Goal: Task Accomplishment & Management: Use online tool/utility

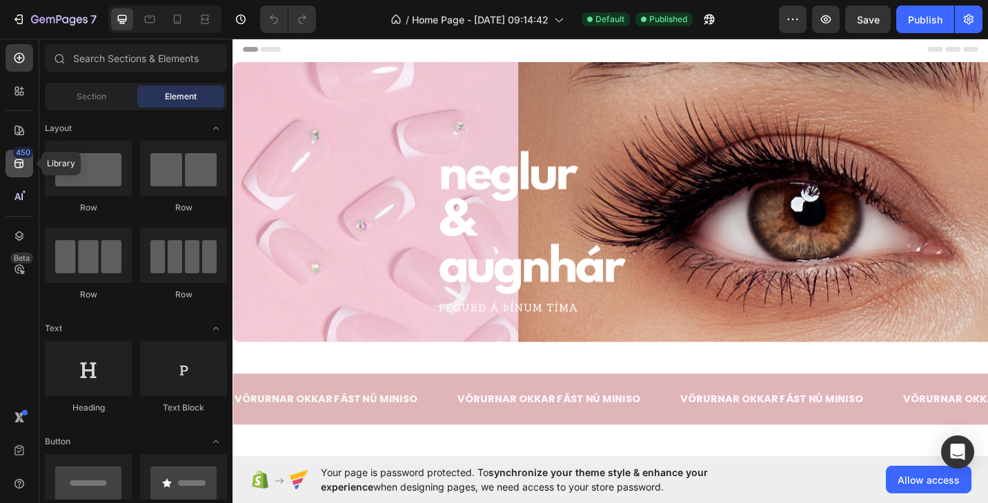
click at [17, 157] on div "450" at bounding box center [23, 152] width 20 height 11
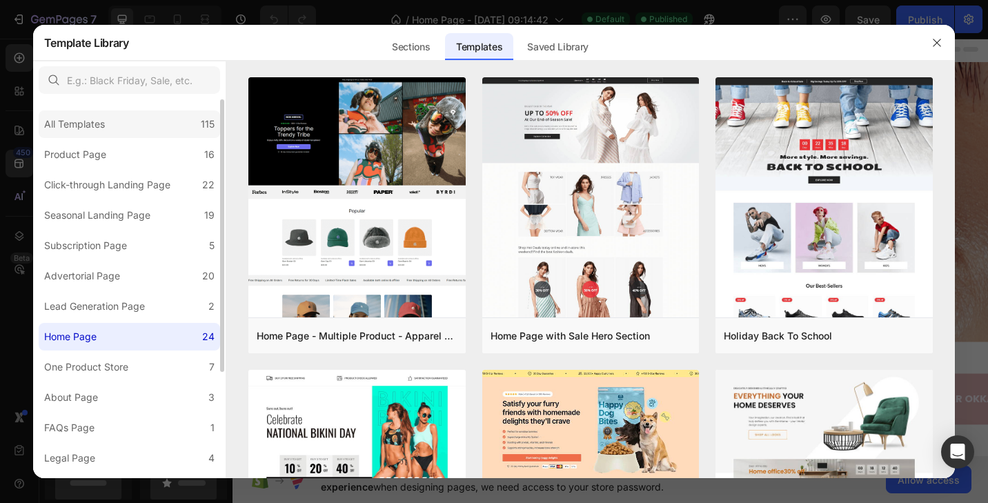
click at [89, 133] on div "All Templates 115" at bounding box center [129, 124] width 181 height 28
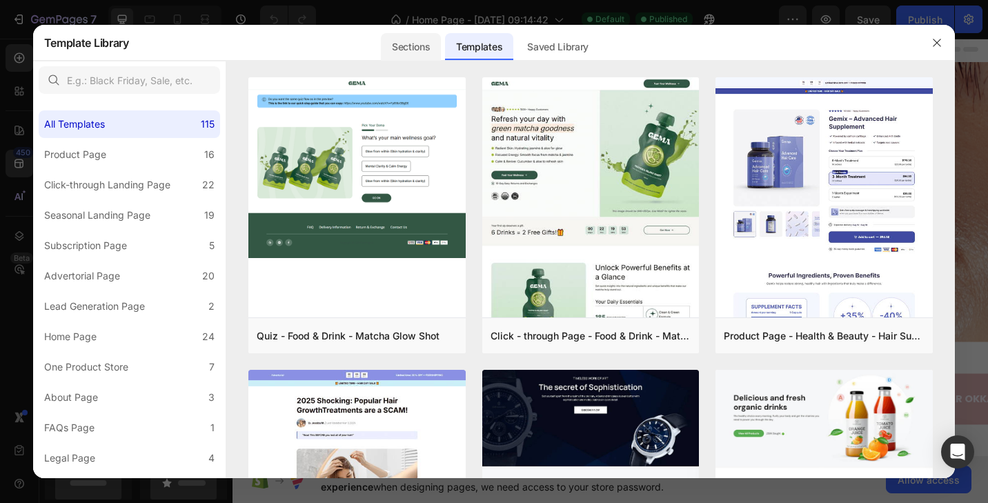
click at [418, 50] on div "Sections" at bounding box center [411, 47] width 60 height 28
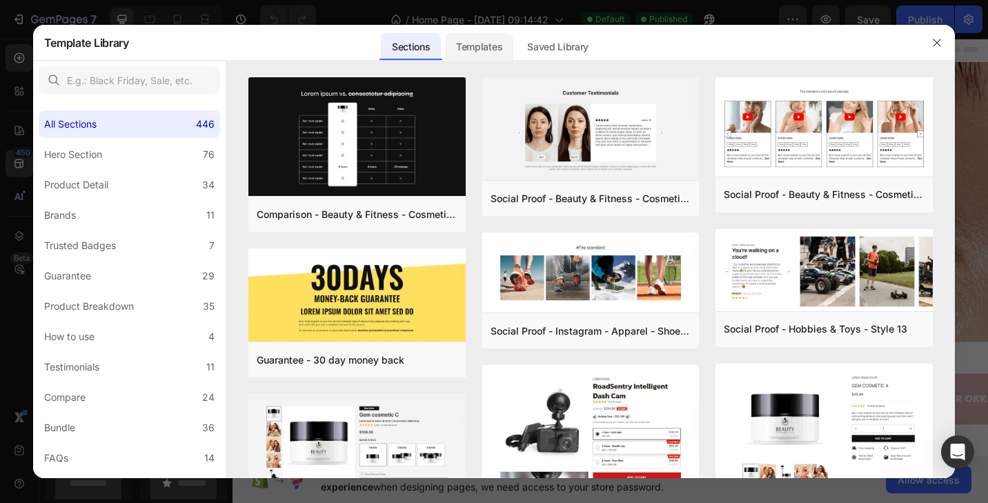
click at [490, 43] on div "Templates" at bounding box center [479, 47] width 68 height 28
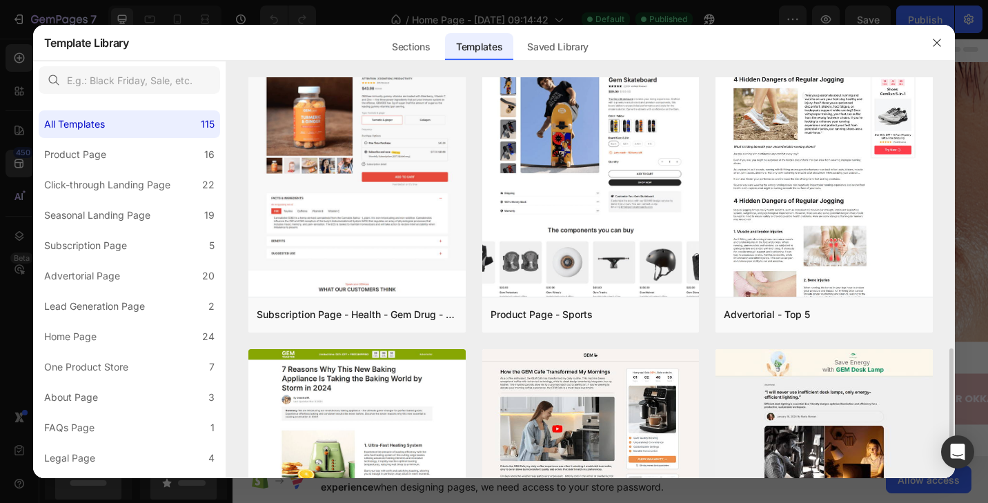
scroll to position [1255, 0]
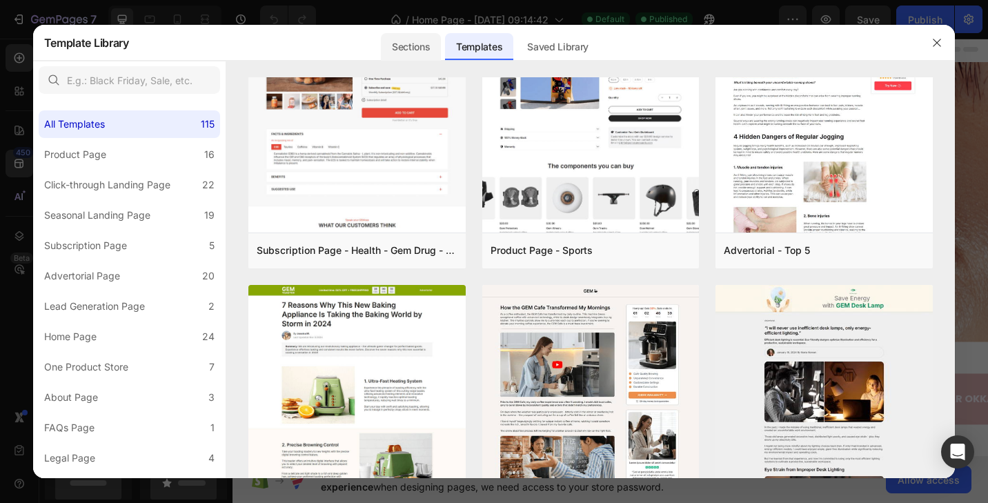
click at [431, 48] on div "Sections" at bounding box center [411, 47] width 60 height 28
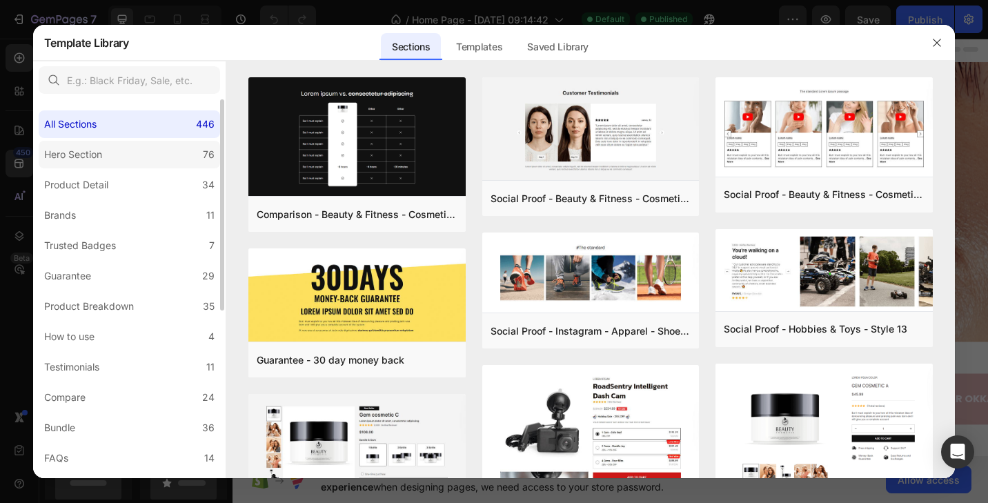
click at [117, 164] on label "Hero Section 76" at bounding box center [129, 155] width 181 height 28
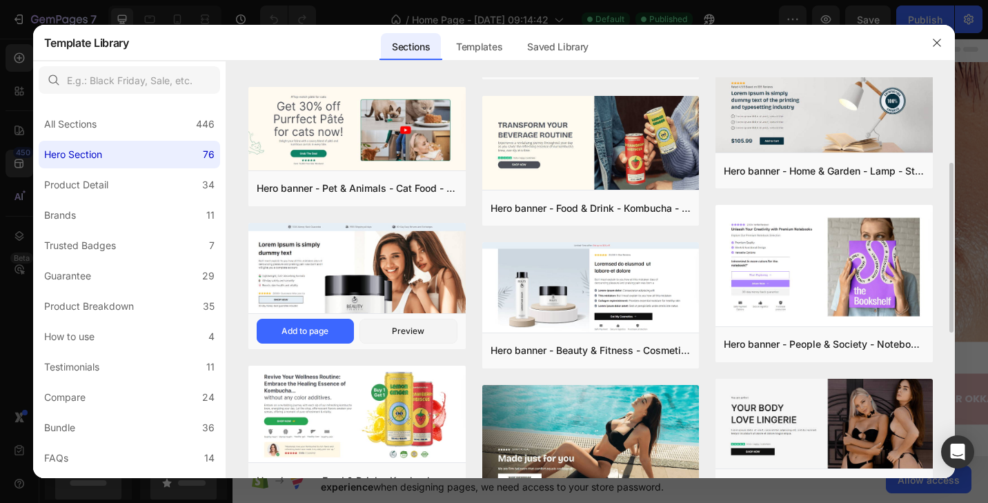
scroll to position [273, 0]
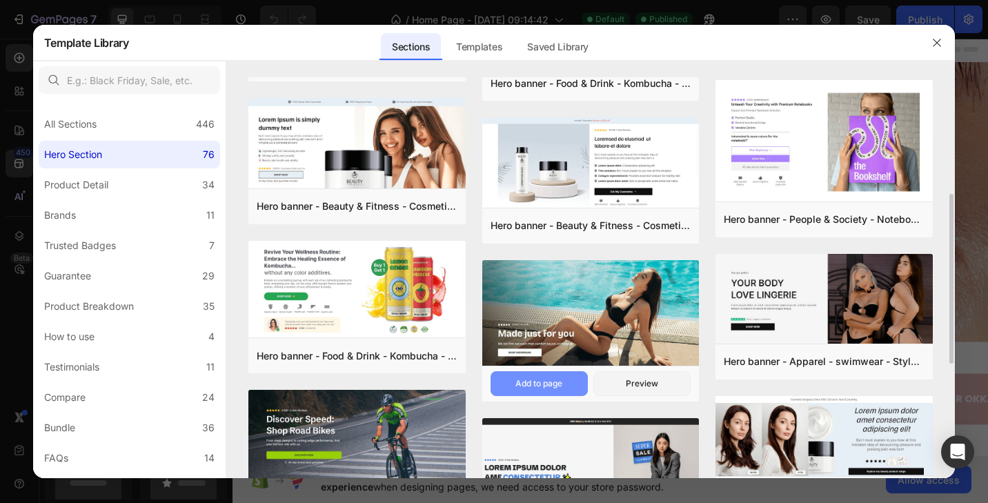
click at [544, 381] on div "Add to page" at bounding box center [538, 383] width 47 height 12
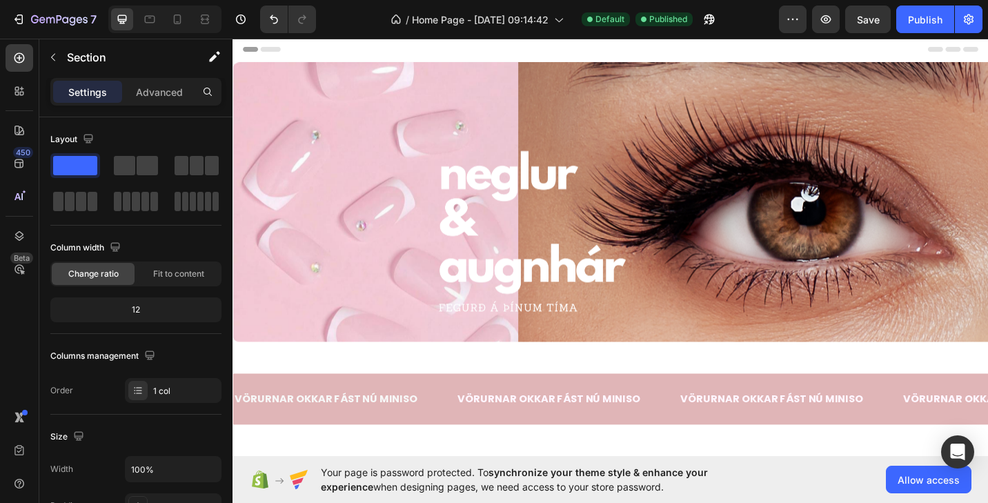
scroll to position [2509, 0]
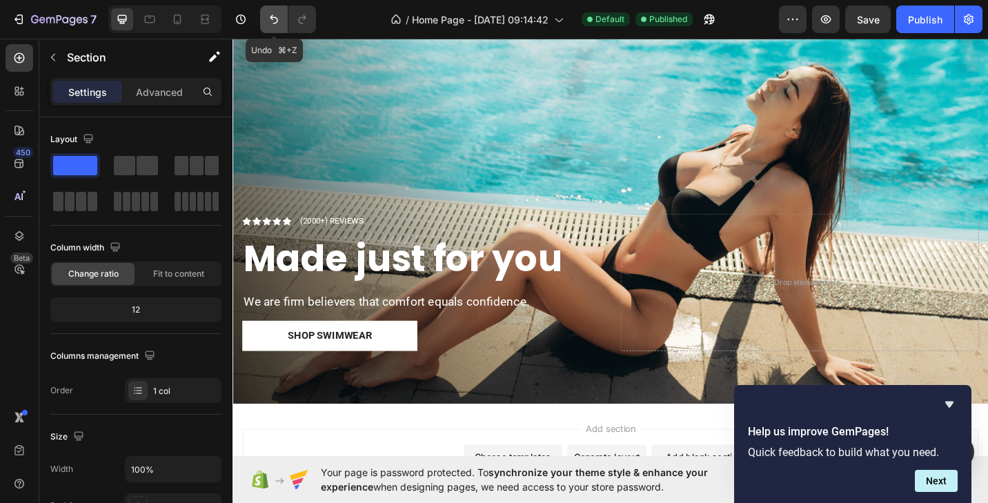
click at [274, 19] on icon "Undo/Redo" at bounding box center [274, 19] width 14 height 14
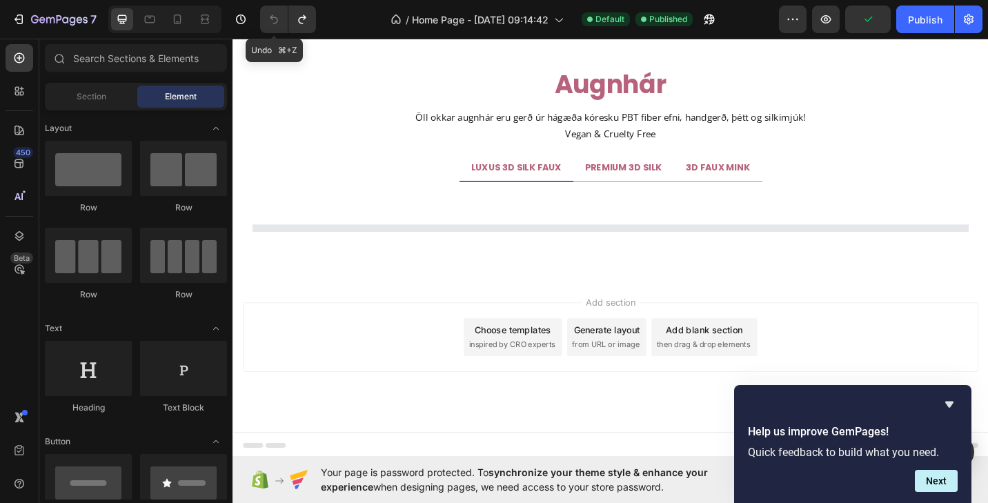
scroll to position [2245, 0]
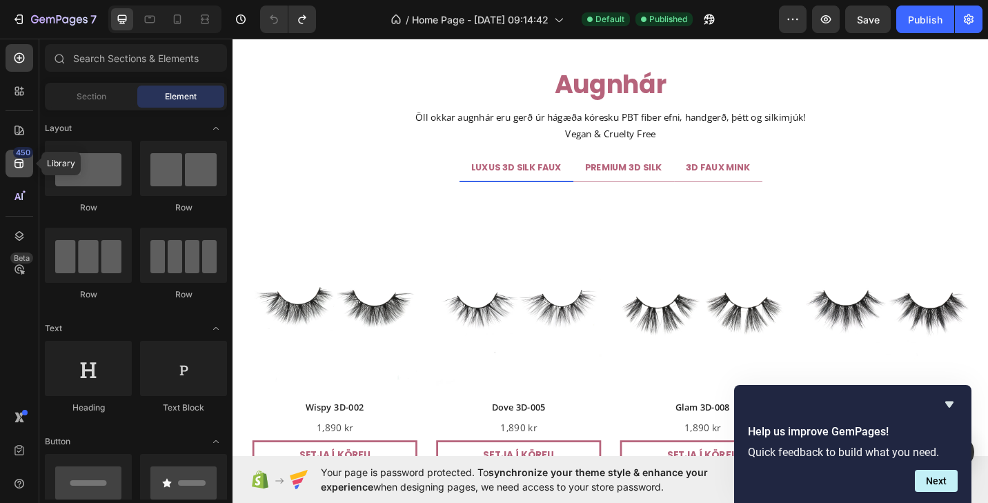
click at [21, 161] on icon at bounding box center [19, 164] width 14 height 14
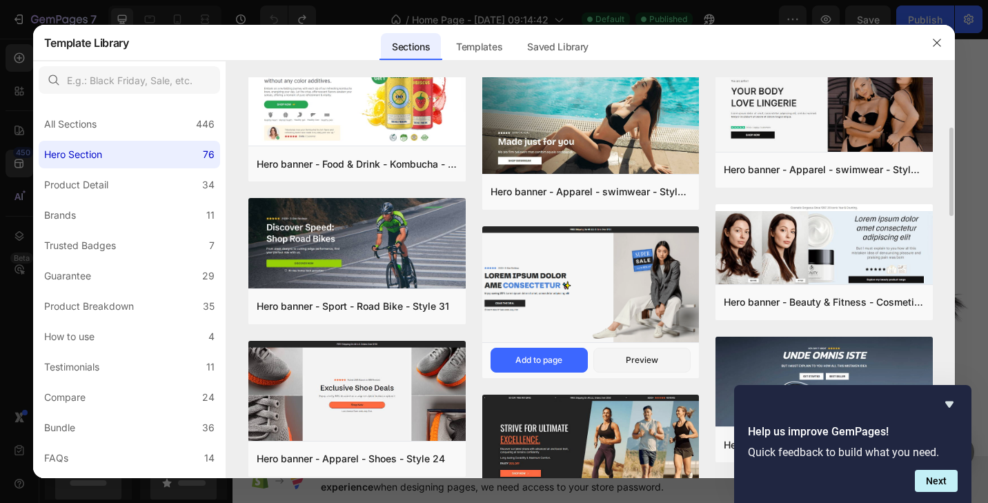
scroll to position [403, 0]
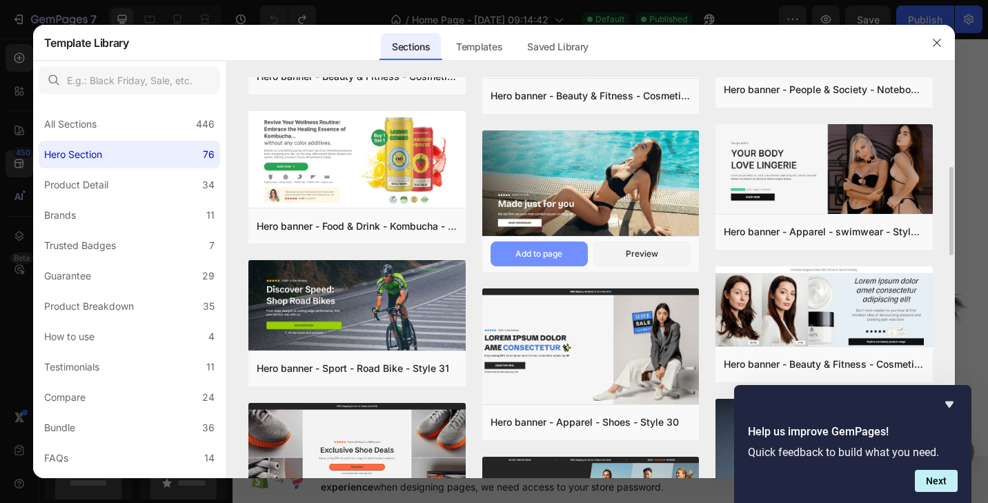
click at [554, 250] on div "Add to page" at bounding box center [538, 254] width 47 height 12
click at [949, 408] on icon "Hide survey" at bounding box center [949, 404] width 17 height 17
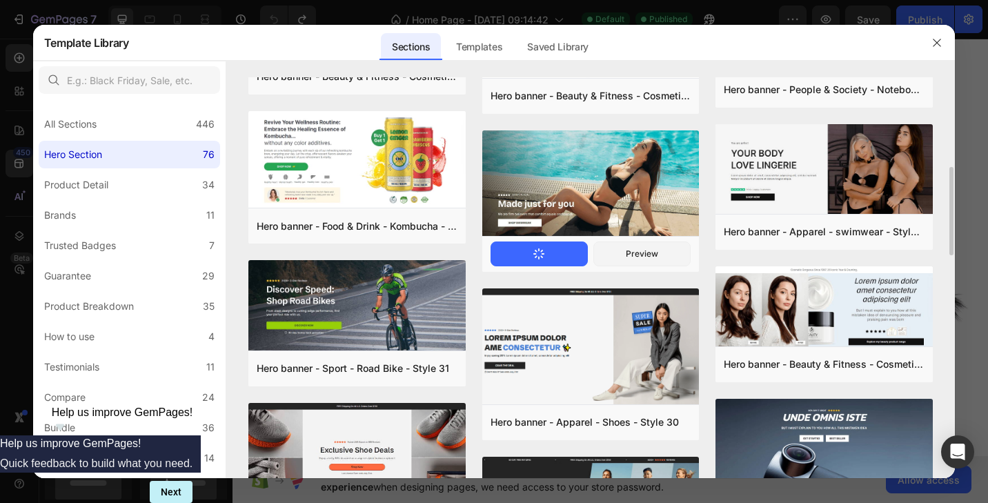
click at [533, 255] on button "Add to page" at bounding box center [539, 254] width 97 height 25
click at [940, 41] on icon "button" at bounding box center [937, 42] width 11 height 11
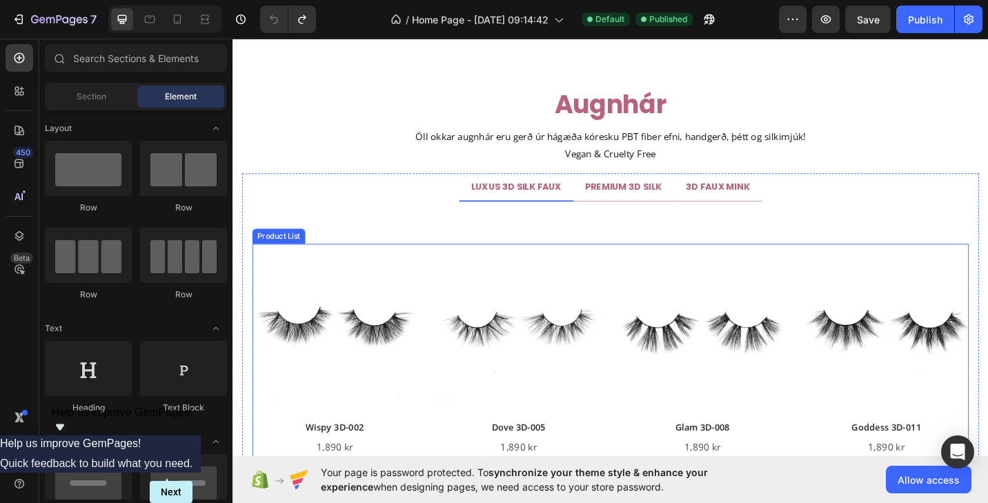
scroll to position [2412, 0]
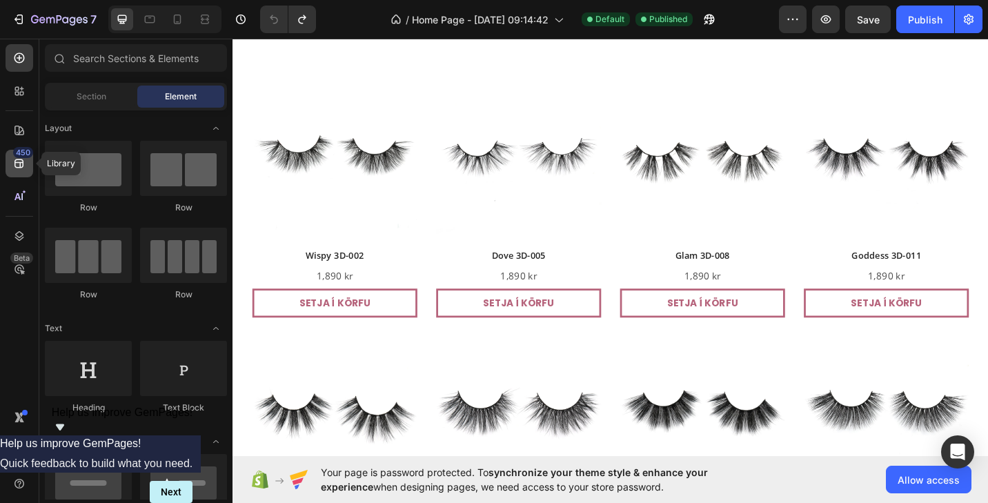
click at [25, 161] on icon at bounding box center [19, 164] width 14 height 14
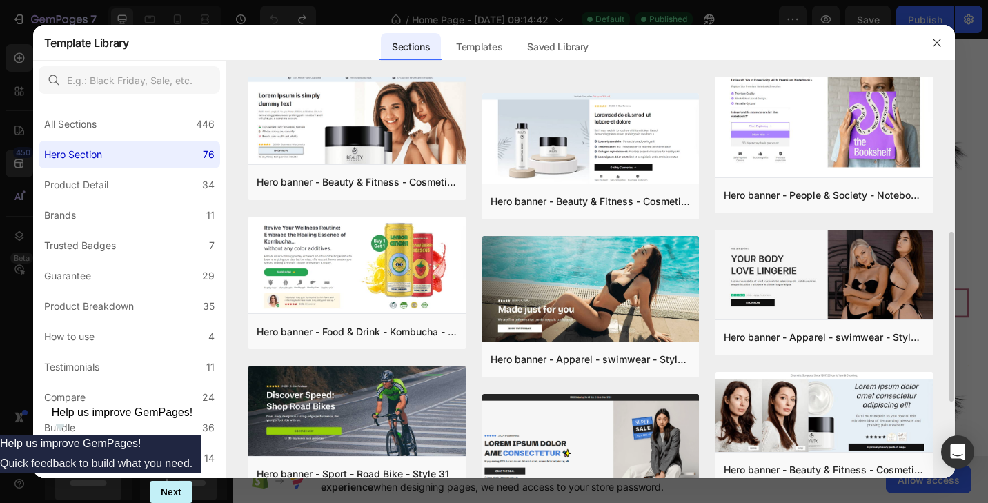
scroll to position [324, 0]
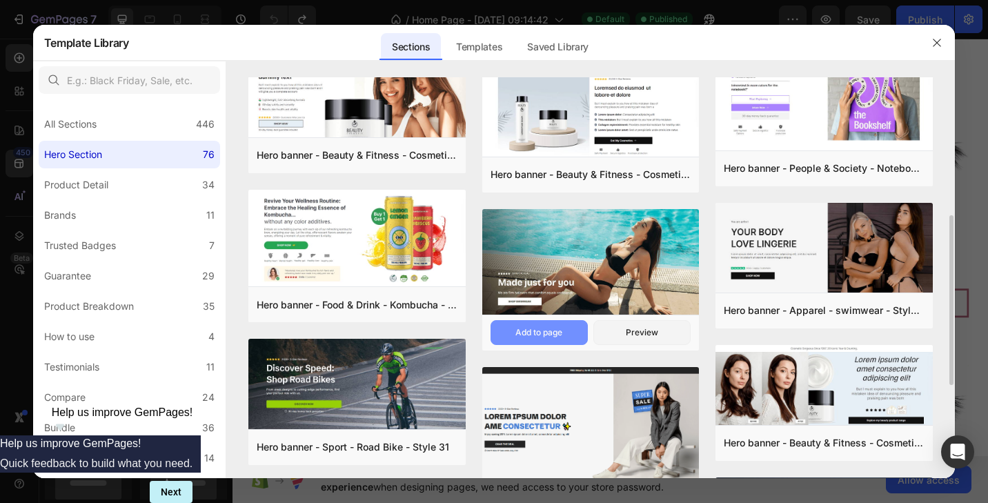
click at [538, 334] on div "Add to page" at bounding box center [538, 332] width 47 height 12
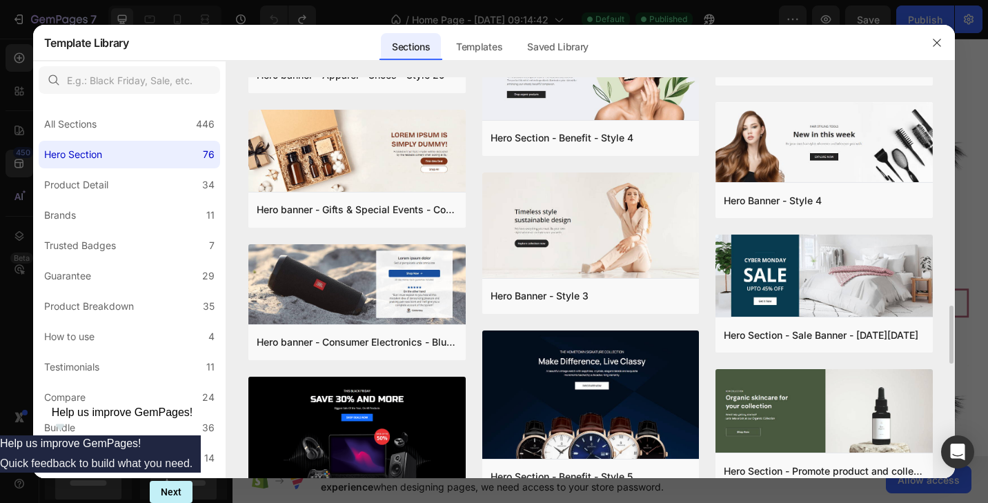
scroll to position [1736, 0]
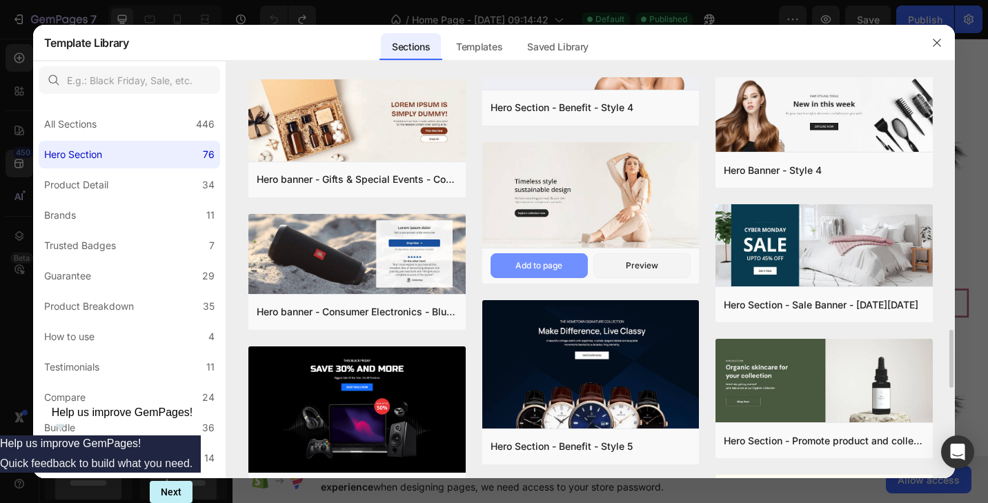
click at [541, 259] on div "Add to page" at bounding box center [538, 265] width 47 height 12
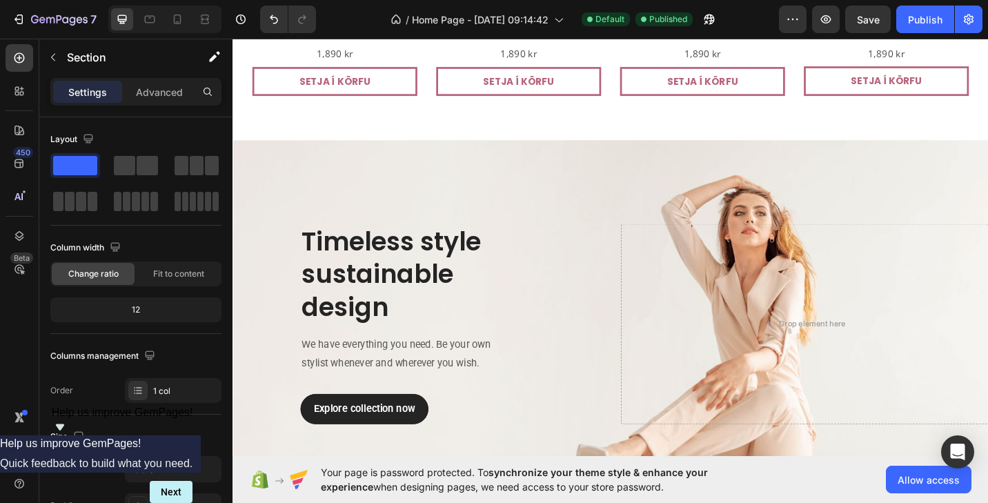
scroll to position [3285, 0]
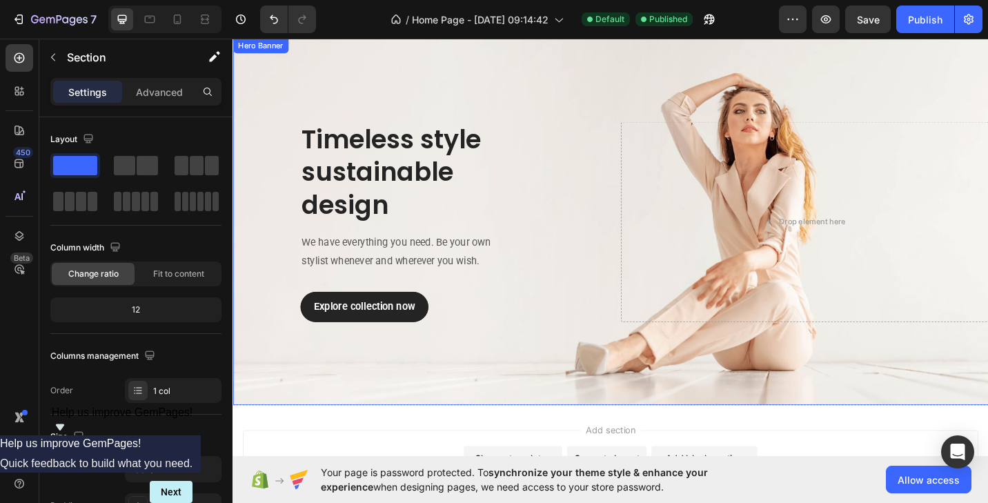
click at [600, 205] on div "Timeless style sustainable design Heading We have everything you need. Be your …" at bounding box center [434, 239] width 403 height 219
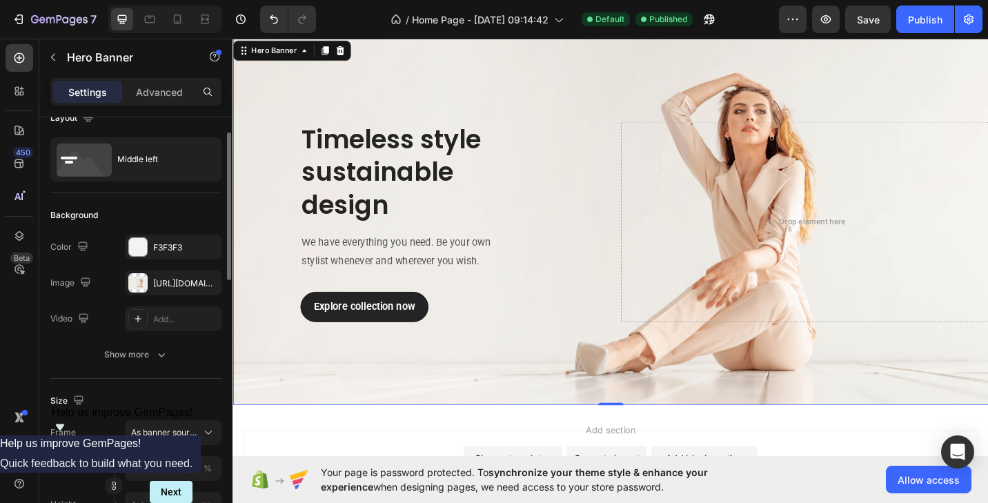
scroll to position [30, 0]
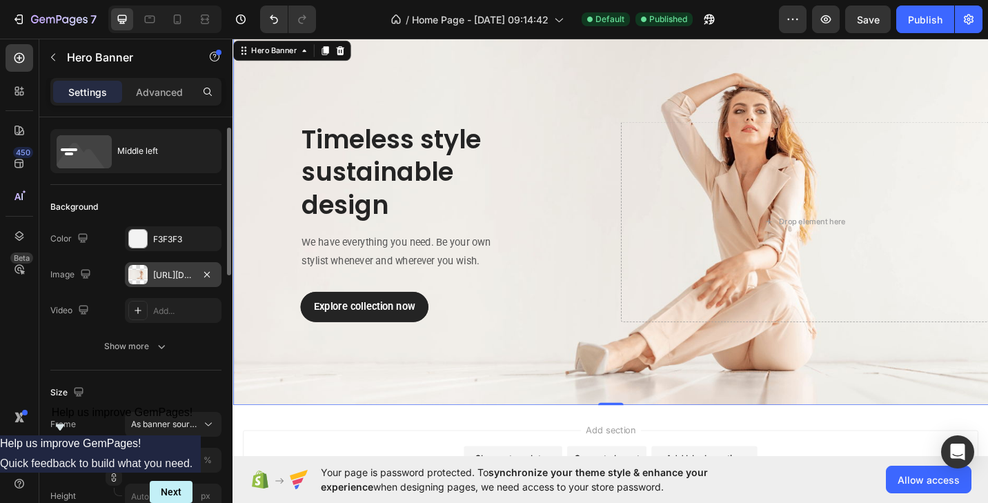
click at [159, 274] on div "[URL][DOMAIN_NAME]" at bounding box center [173, 275] width 40 height 12
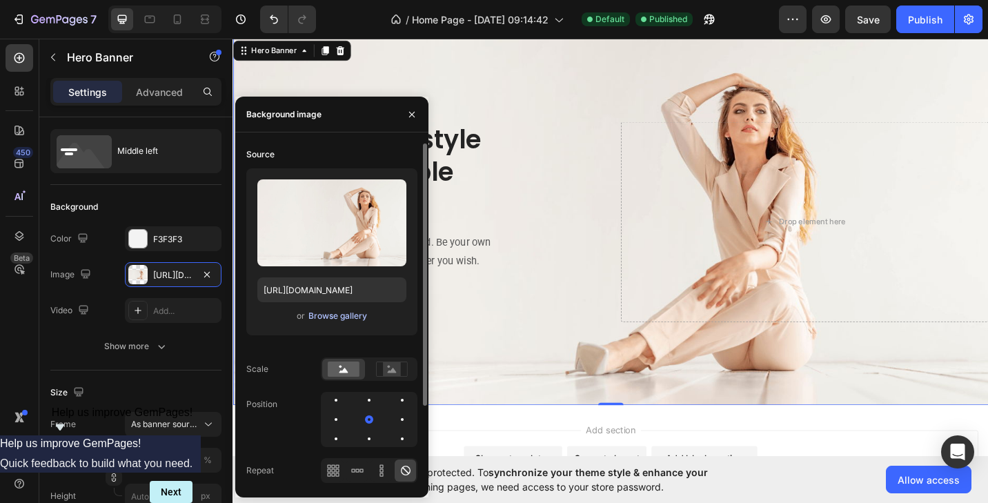
click at [346, 317] on div "Browse gallery" at bounding box center [337, 316] width 59 height 12
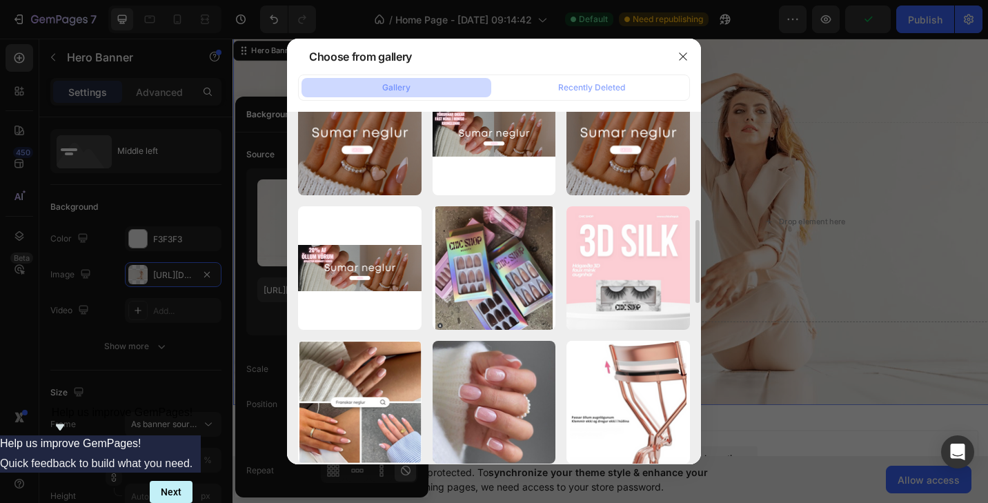
scroll to position [456, 0]
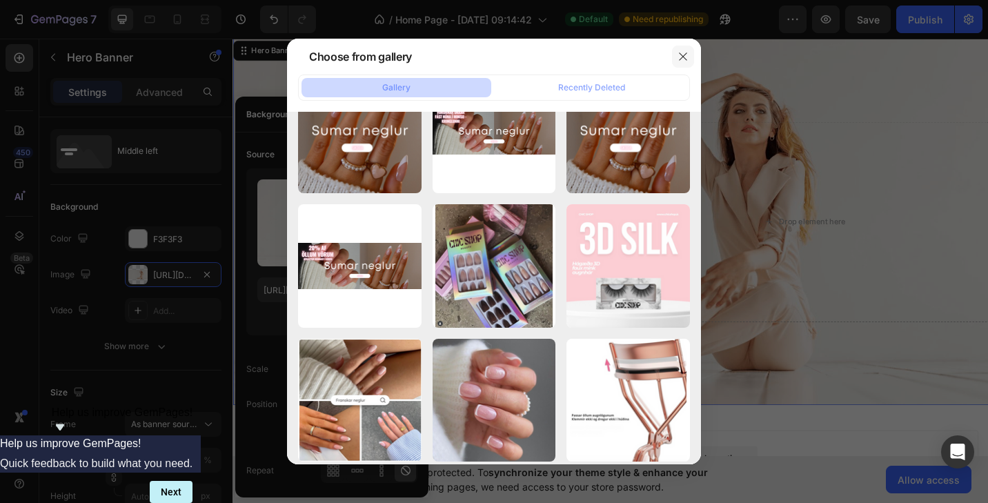
click at [680, 57] on icon "button" at bounding box center [683, 56] width 11 height 11
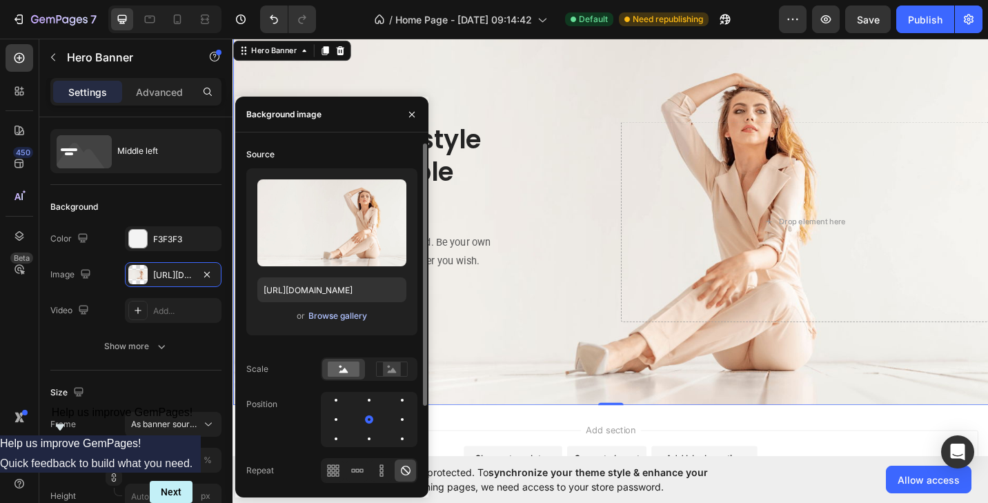
click at [324, 315] on div "Browse gallery" at bounding box center [337, 316] width 59 height 12
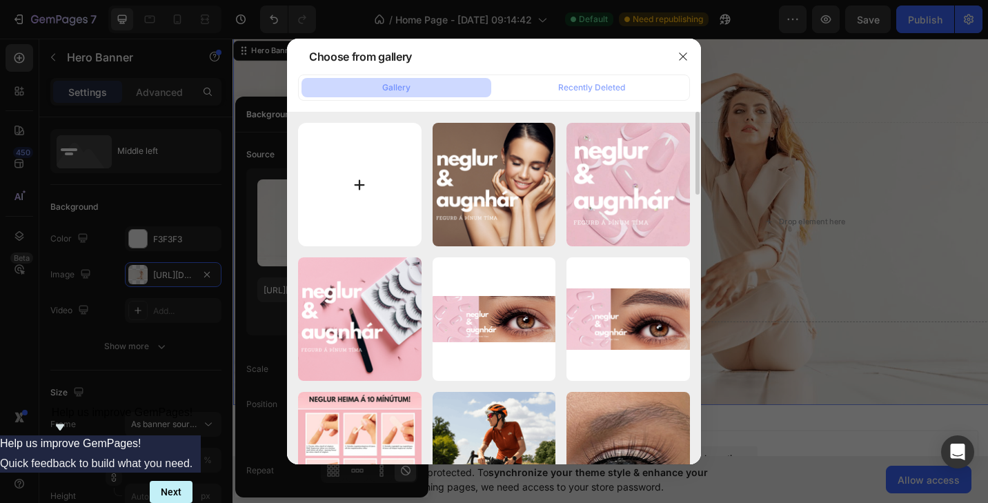
click at [384, 192] on input "file" at bounding box center [360, 185] width 124 height 124
type input "C:\fakepath\fsafafa.png"
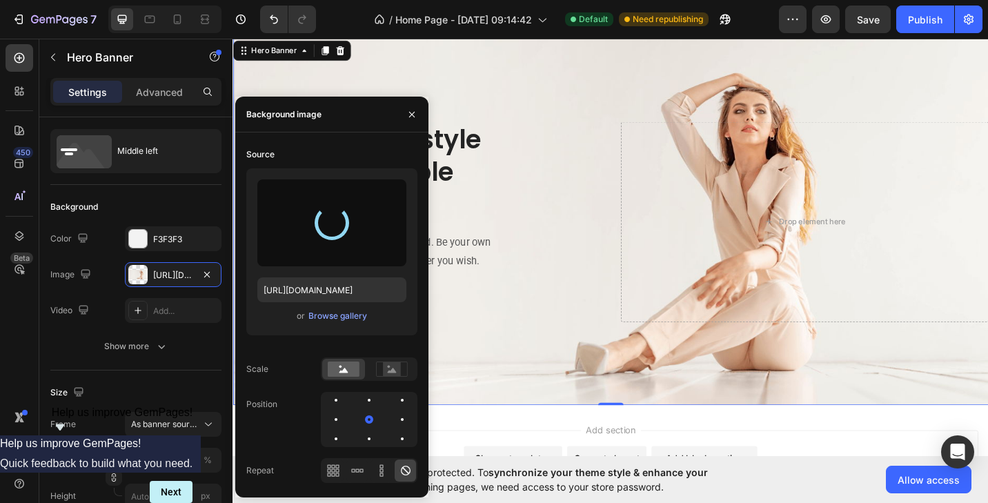
type input "[URL][DOMAIN_NAME]"
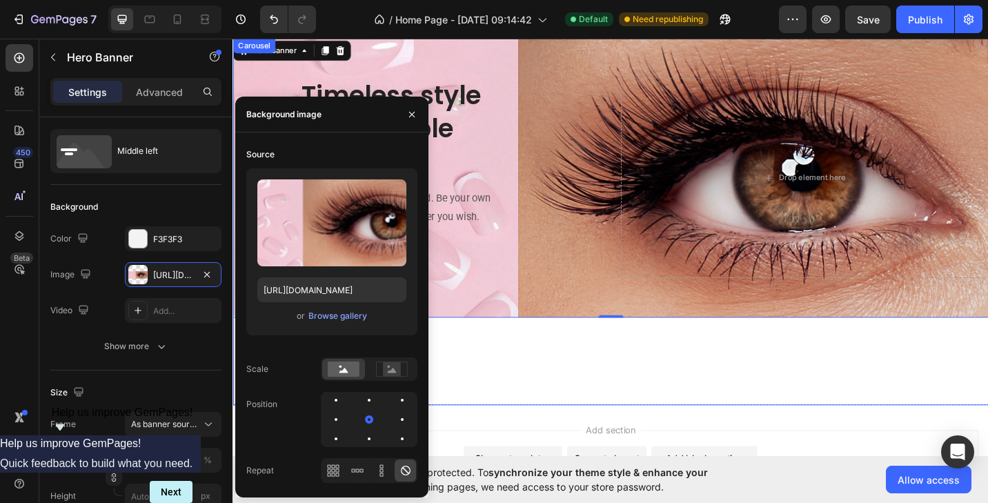
click at [521, 401] on div "Timeless style sustainable design Heading We have everything you need. Be your …" at bounding box center [647, 239] width 828 height 402
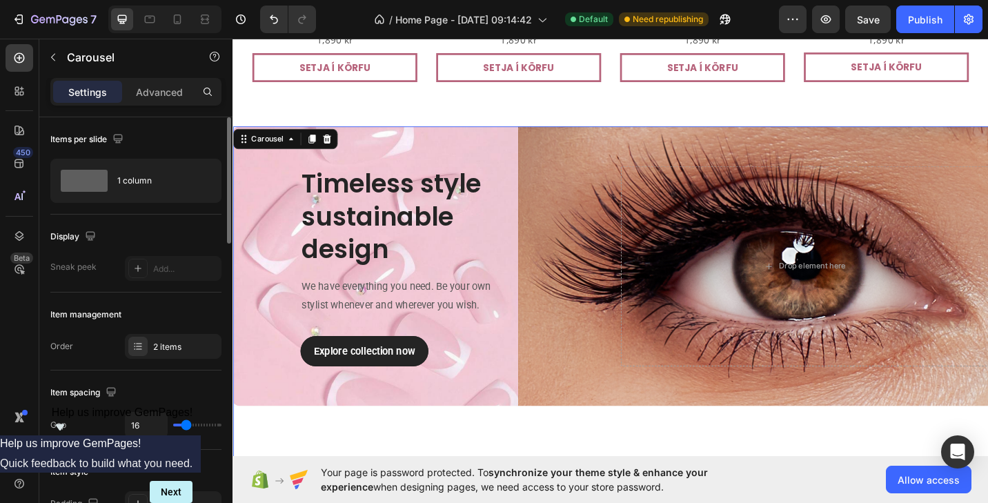
scroll to position [3182, 0]
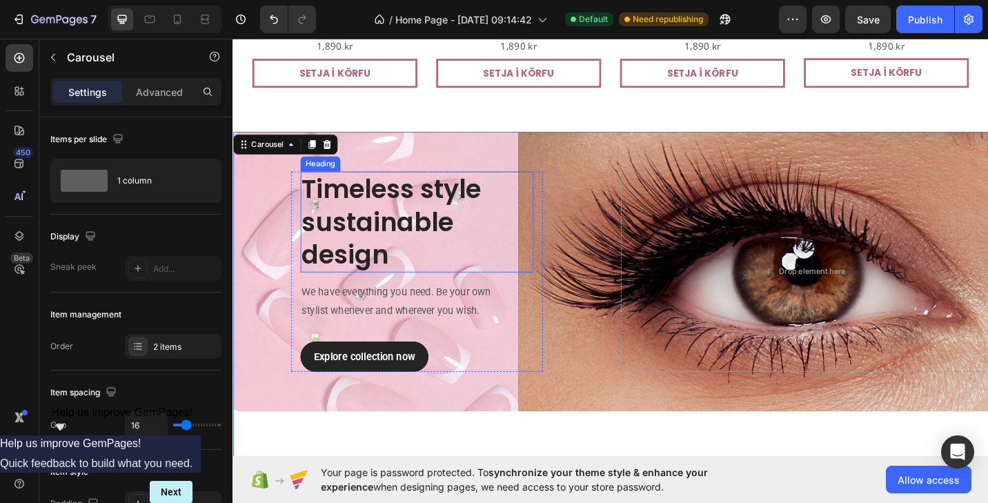
click at [393, 218] on p "Timeless style sustainable design" at bounding box center [434, 240] width 253 height 108
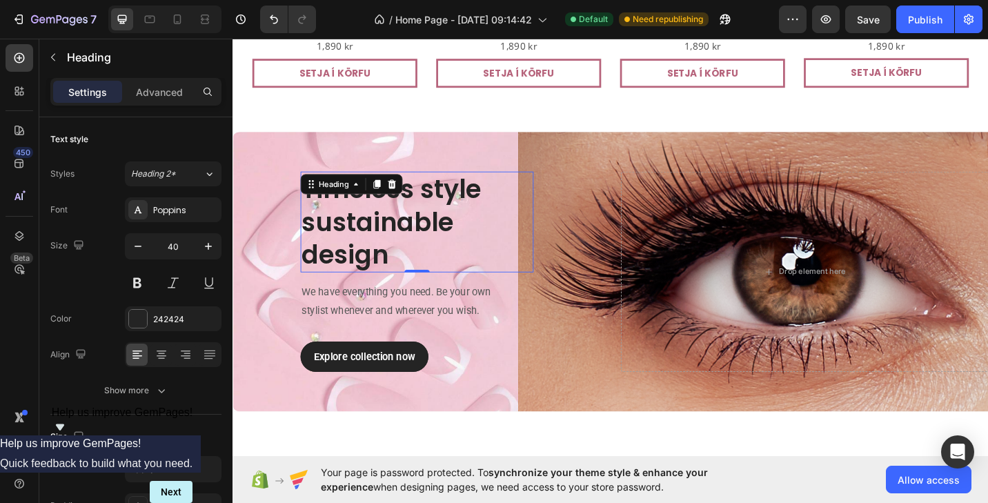
click at [393, 218] on p "Timeless style sustainable design" at bounding box center [434, 240] width 253 height 108
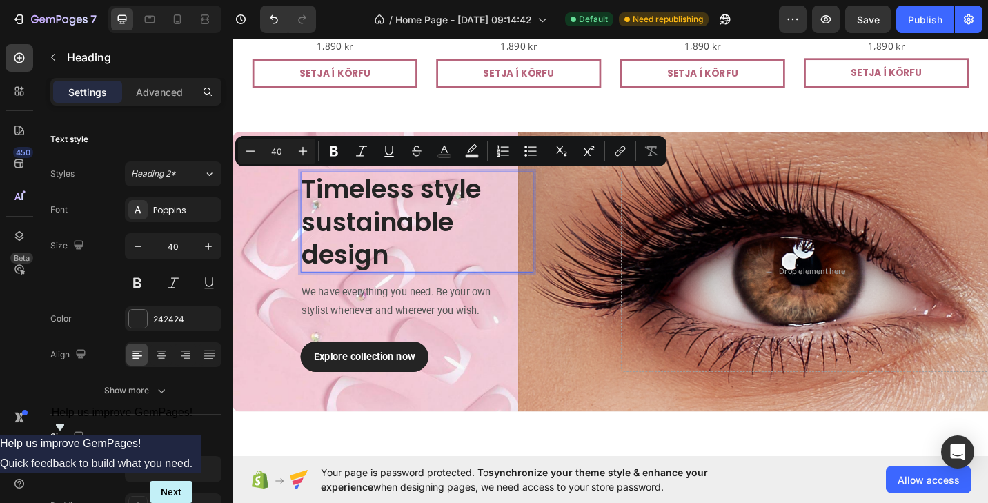
click at [398, 275] on p "Timeless style sustainable design" at bounding box center [434, 240] width 253 height 108
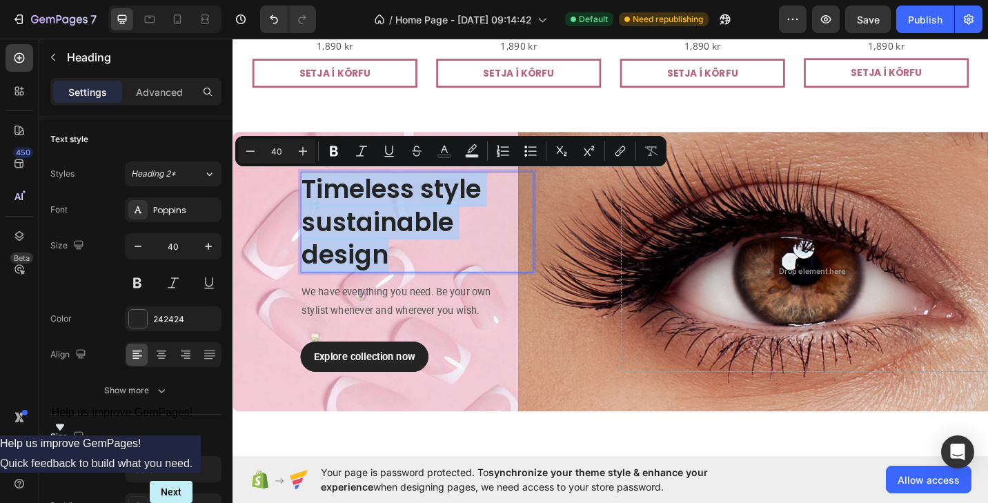
drag, startPoint x: 423, startPoint y: 275, endPoint x: 310, endPoint y: 206, distance: 132.9
click at [310, 206] on p "Timeless style sustainable design" at bounding box center [434, 240] width 253 height 108
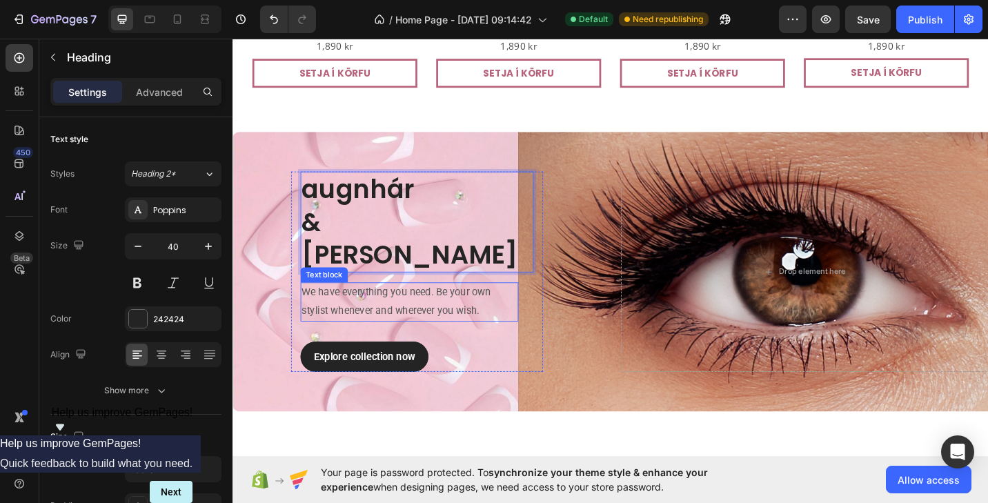
click at [406, 331] on p "We have everything you need. Be your own stylist whenever and wherever you wish." at bounding box center [426, 327] width 236 height 40
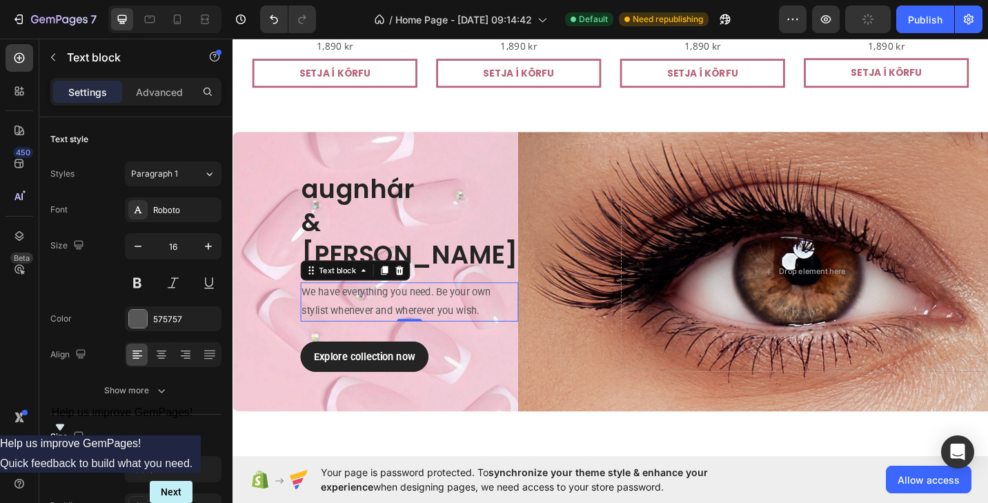
click at [406, 331] on p "We have everything you need. Be your own stylist whenever and wherever you wish." at bounding box center [426, 327] width 236 height 40
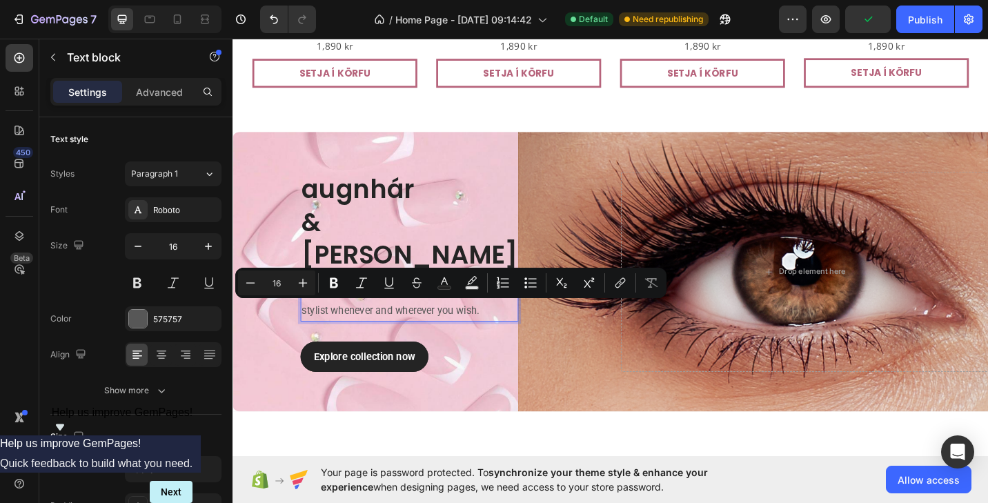
click at [419, 332] on p "We have everything you need. Be your own stylist whenever and wherever you wish." at bounding box center [426, 327] width 236 height 40
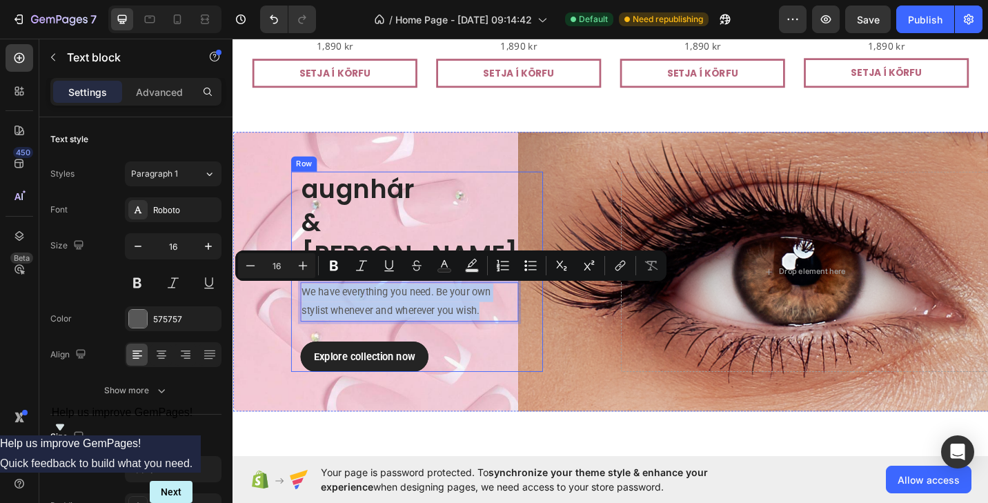
drag, startPoint x: 522, startPoint y: 337, endPoint x: 304, endPoint y: 306, distance: 219.7
click at [304, 306] on div "augnhár & [PERSON_NAME] Heading We have everything you need. Be your own stylis…" at bounding box center [434, 293] width 276 height 219
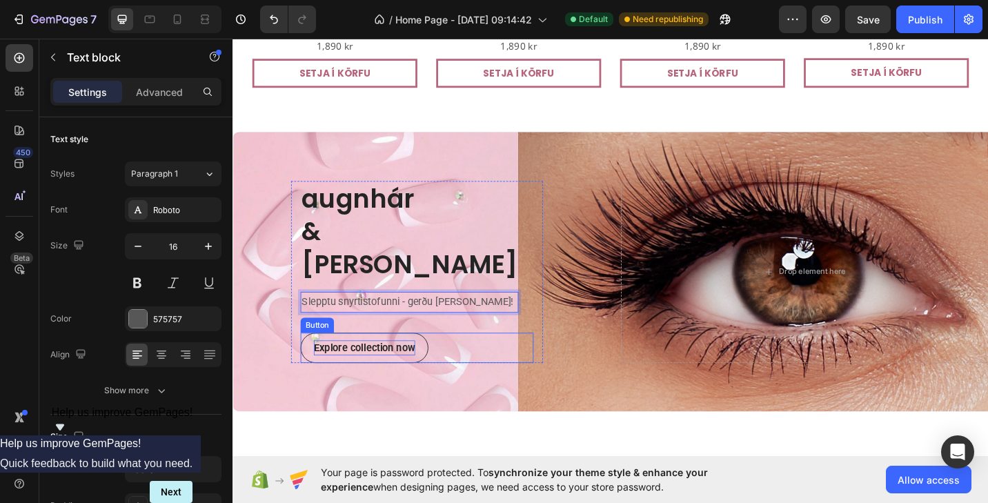
click at [375, 373] on div "Explore collection now" at bounding box center [376, 377] width 111 height 17
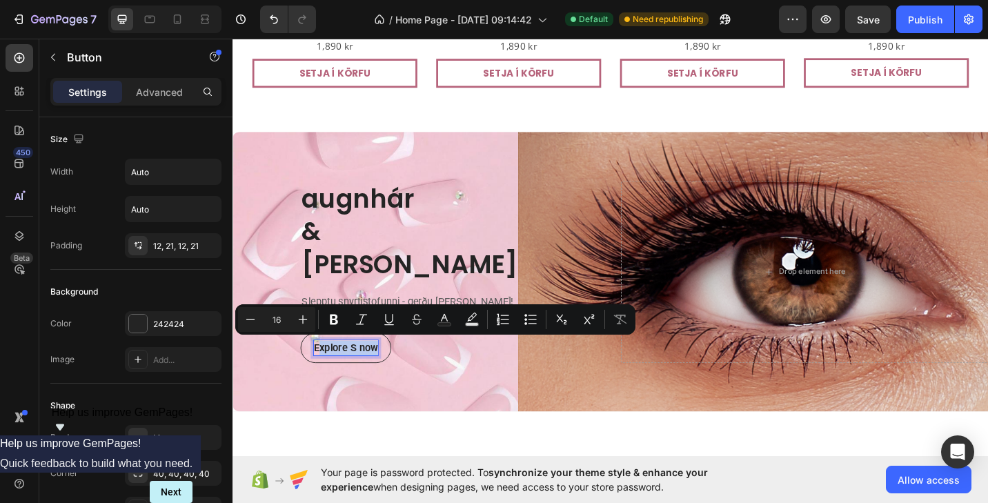
drag, startPoint x: 325, startPoint y: 377, endPoint x: 393, endPoint y: 377, distance: 67.6
click at [393, 377] on button "Explore S now" at bounding box center [355, 377] width 99 height 33
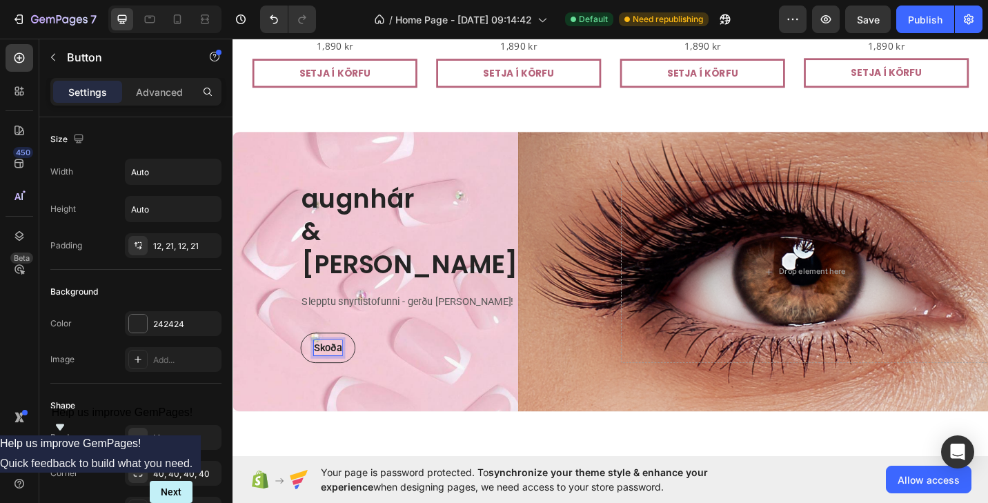
click at [342, 375] on button "Skoða" at bounding box center [336, 377] width 60 height 33
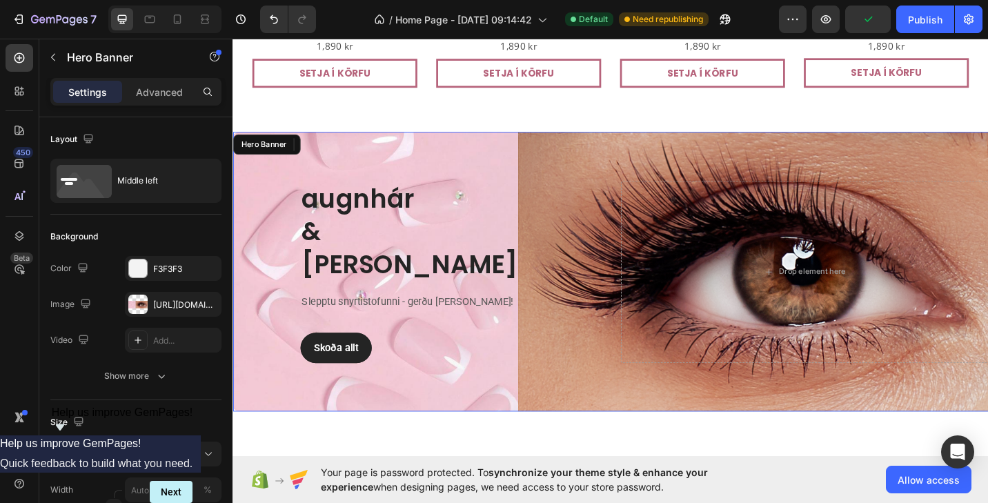
click at [576, 415] on div "Overlay" at bounding box center [647, 294] width 828 height 306
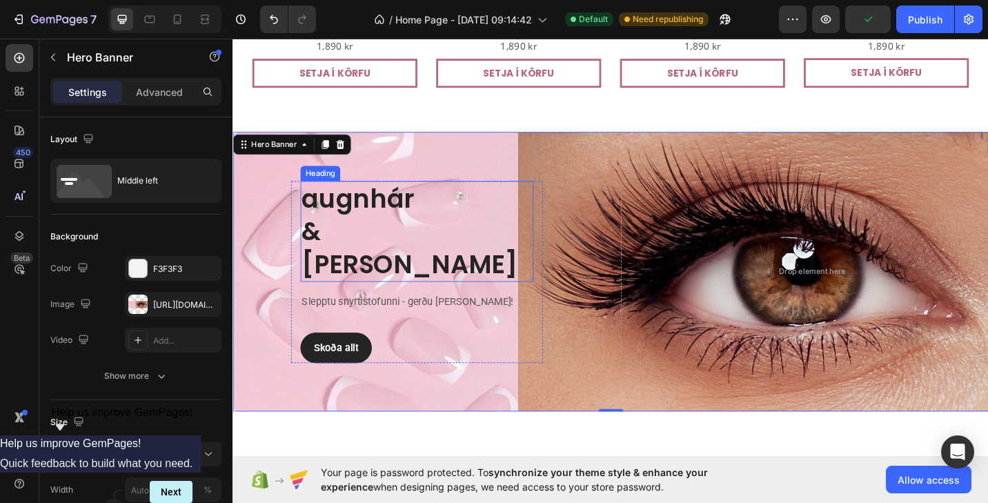
click at [368, 248] on p "augnhár & [PERSON_NAME]" at bounding box center [434, 250] width 253 height 108
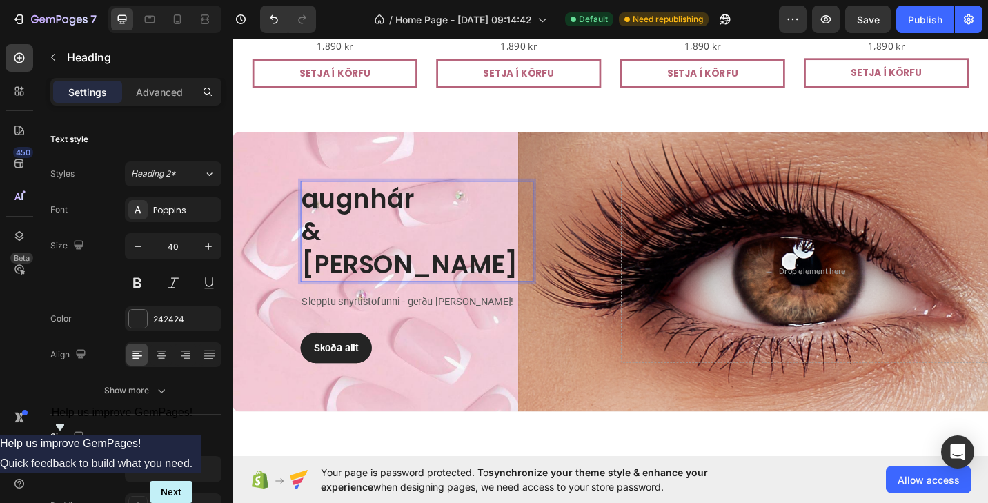
click at [338, 247] on p "augnhár & [PERSON_NAME]" at bounding box center [434, 250] width 253 height 108
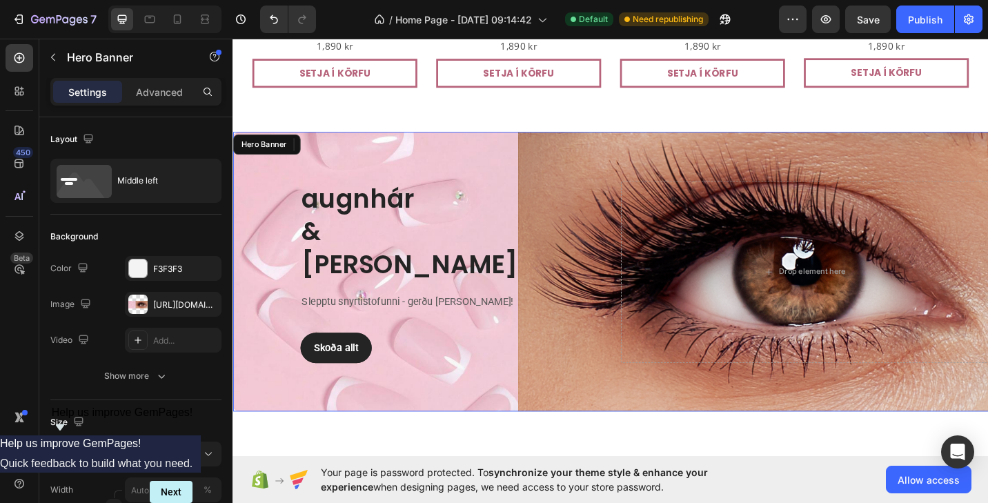
click at [252, 381] on div "augnhár & [PERSON_NAME] Heading 0 Slepptu snyrtistofunni - gerðu [PERSON_NAME]!…" at bounding box center [434, 294] width 403 height 199
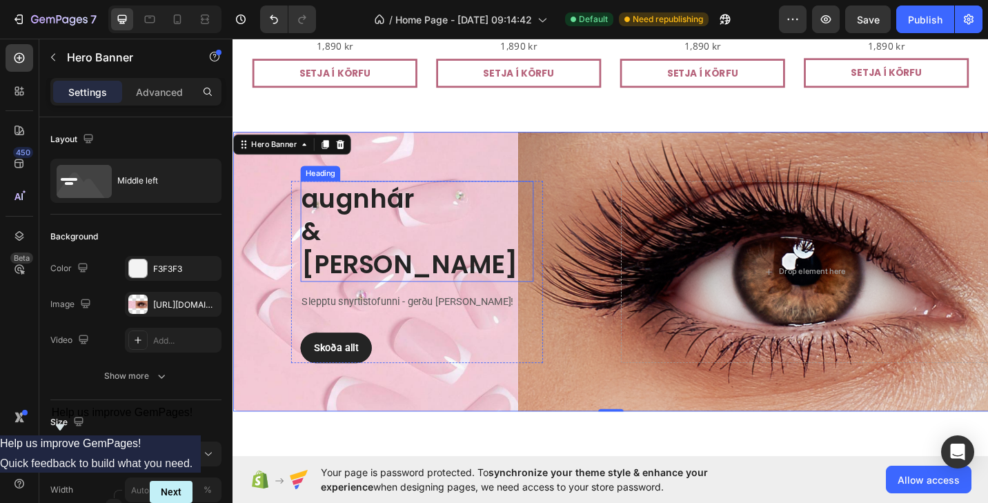
click at [359, 286] on p "augnhár & [PERSON_NAME]" at bounding box center [434, 250] width 253 height 108
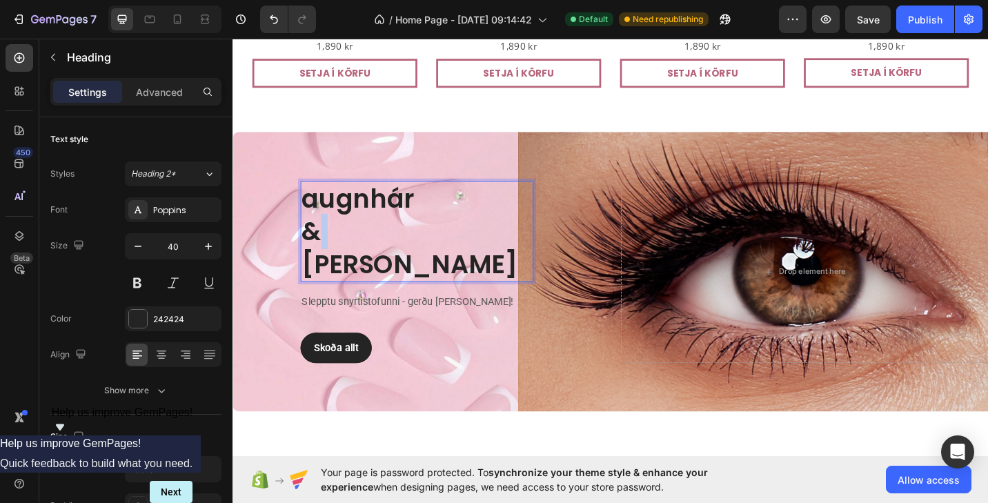
click at [341, 245] on p "augnhár & [PERSON_NAME]" at bounding box center [434, 250] width 253 height 108
click at [322, 213] on p "augnhár & [PERSON_NAME]" at bounding box center [434, 250] width 253 height 108
click at [336, 249] on p "Augnhár & [PERSON_NAME]" at bounding box center [434, 250] width 253 height 108
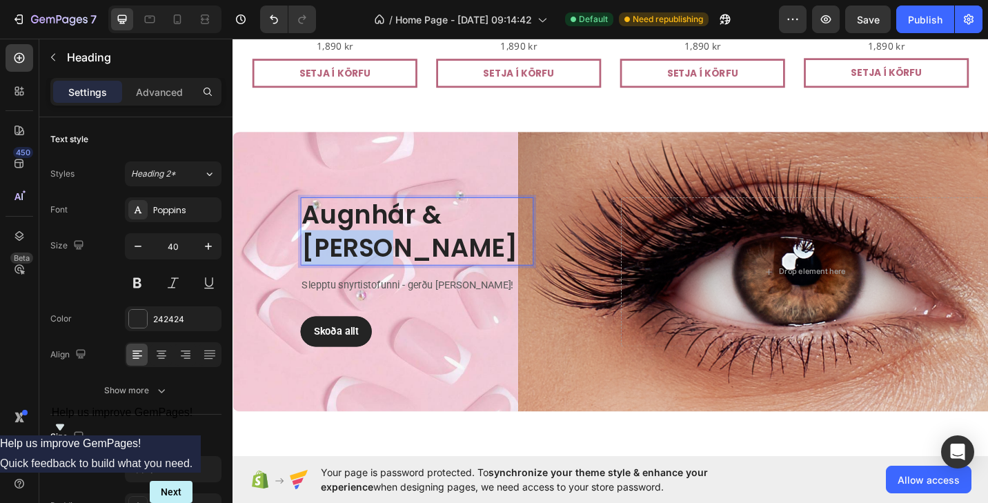
drag, startPoint x: 420, startPoint y: 253, endPoint x: 310, endPoint y: 264, distance: 111.0
click at [310, 264] on p "Augnhár & [PERSON_NAME]" at bounding box center [434, 250] width 253 height 72
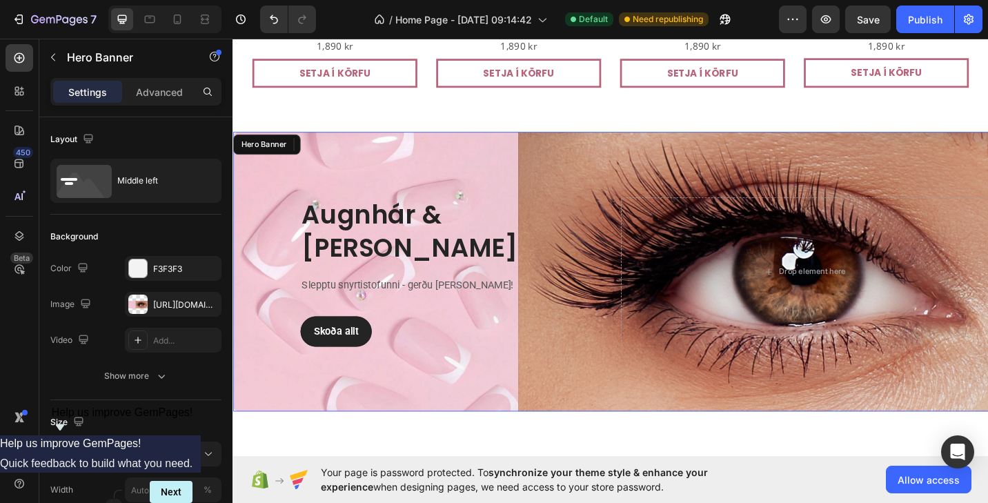
click at [287, 409] on div "Overlay" at bounding box center [647, 294] width 828 height 306
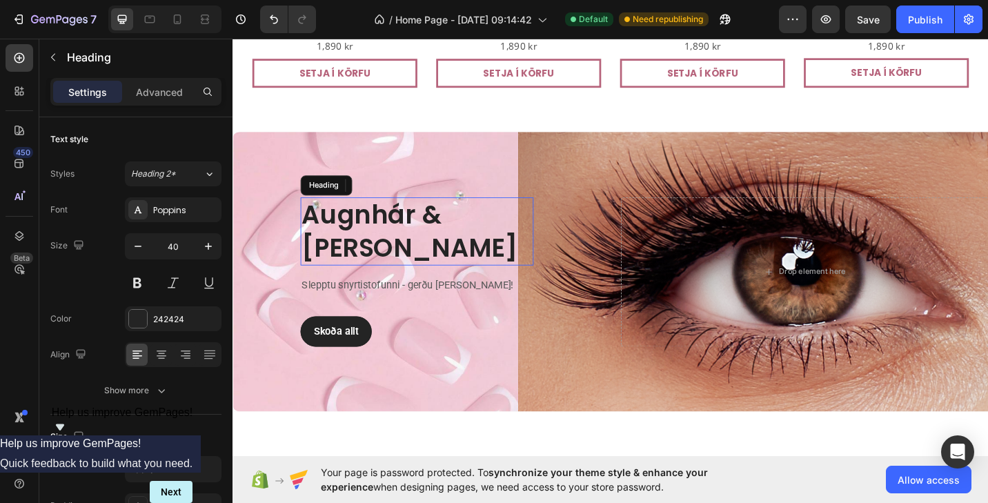
click at [421, 257] on p "Augnhár & [PERSON_NAME]" at bounding box center [434, 250] width 253 height 72
click at [440, 230] on p "Augnhár & [PERSON_NAME]" at bounding box center [434, 250] width 253 height 72
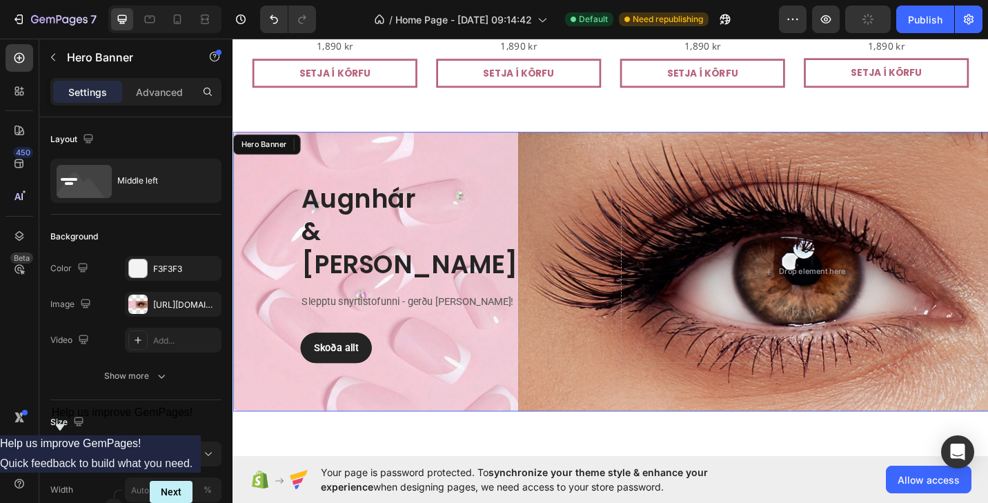
click at [235, 353] on div "Augnhár & [PERSON_NAME] Heading 0 Slepptu snyrtistofunni - gerðu [PERSON_NAME]!…" at bounding box center [434, 294] width 403 height 199
click at [693, 429] on div "Overlay" at bounding box center [647, 294] width 828 height 306
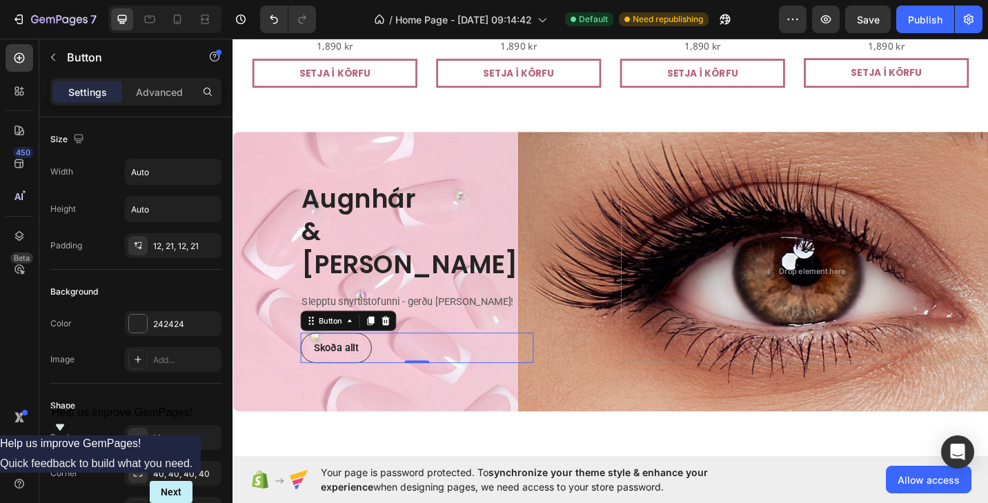
click at [357, 386] on button "Skoða allt" at bounding box center [345, 377] width 78 height 33
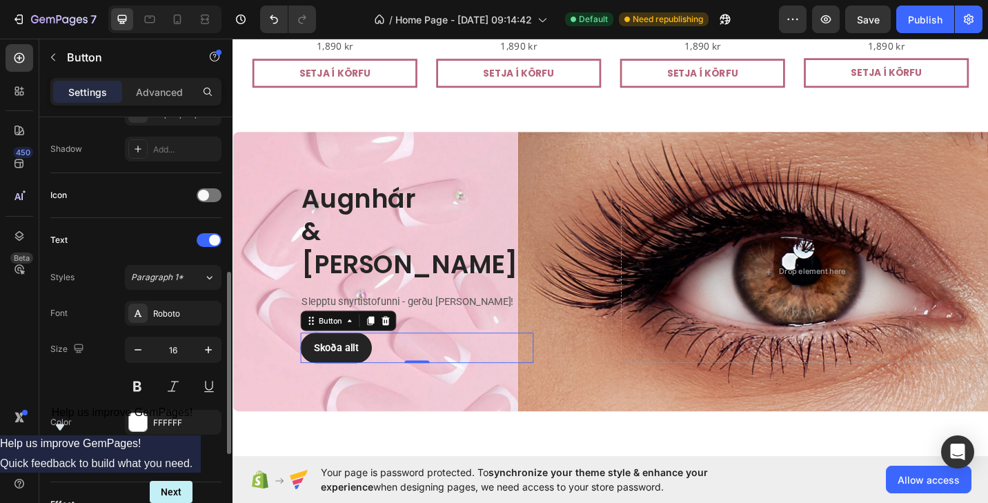
scroll to position [362, 0]
click at [161, 319] on div "Roboto" at bounding box center [173, 311] width 97 height 25
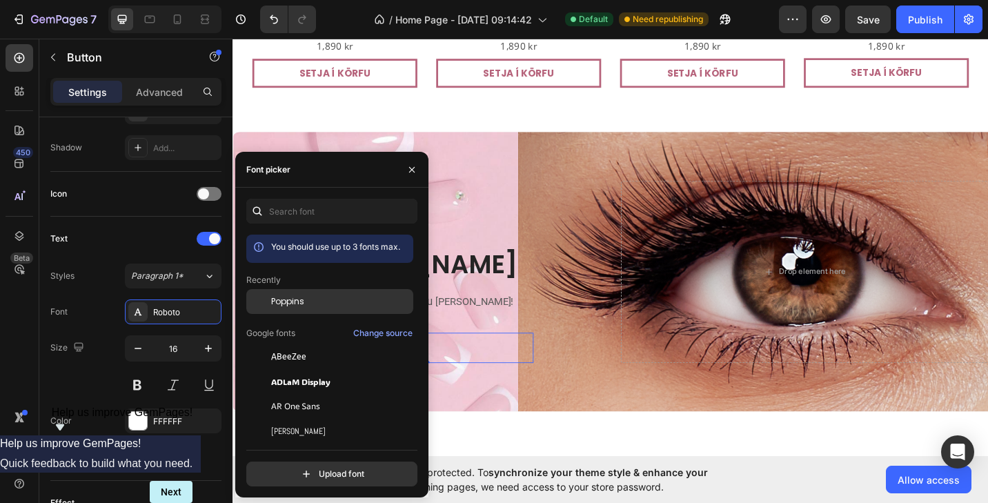
click at [301, 304] on span "Poppins" at bounding box center [287, 301] width 33 height 12
click at [90, 344] on div "Size 16" at bounding box center [135, 366] width 171 height 62
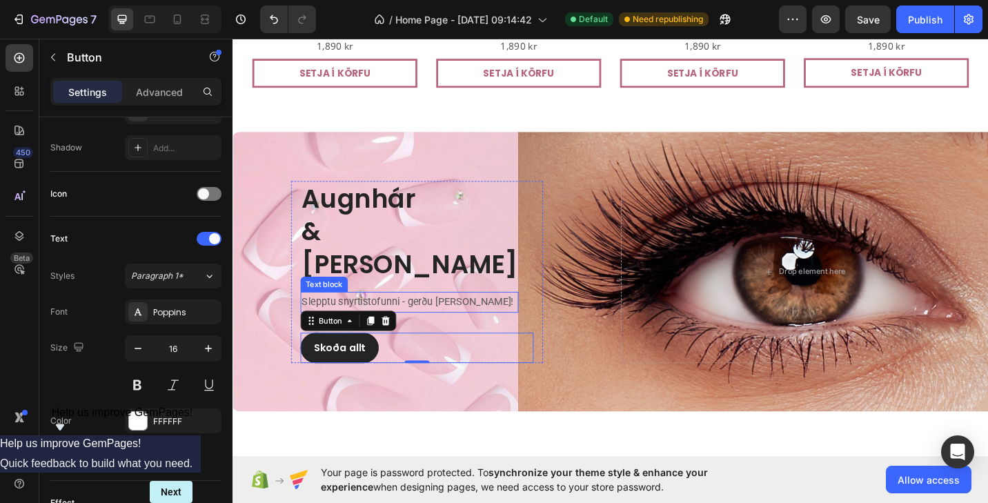
click at [431, 321] on p "Slepptu snyrtistofunni - gerðu [PERSON_NAME]!" at bounding box center [426, 327] width 236 height 20
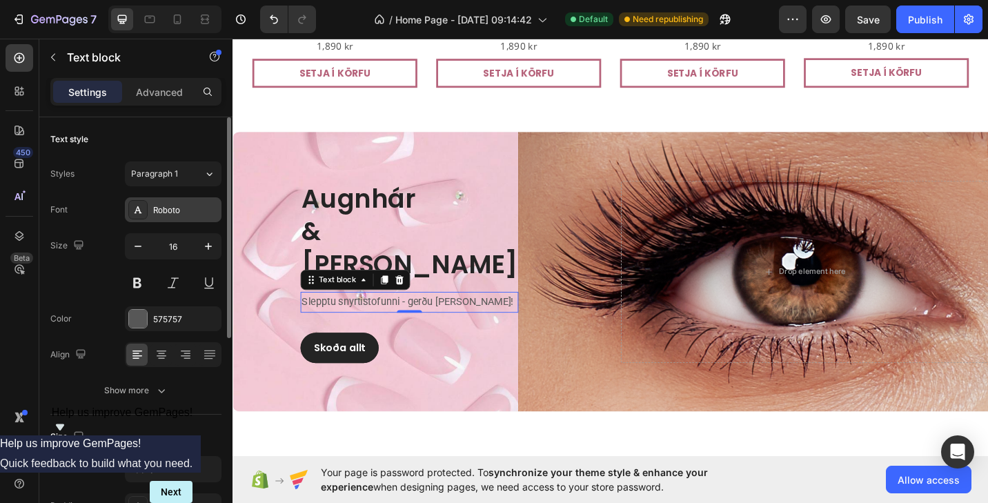
click at [185, 209] on div "Roboto" at bounding box center [185, 210] width 65 height 12
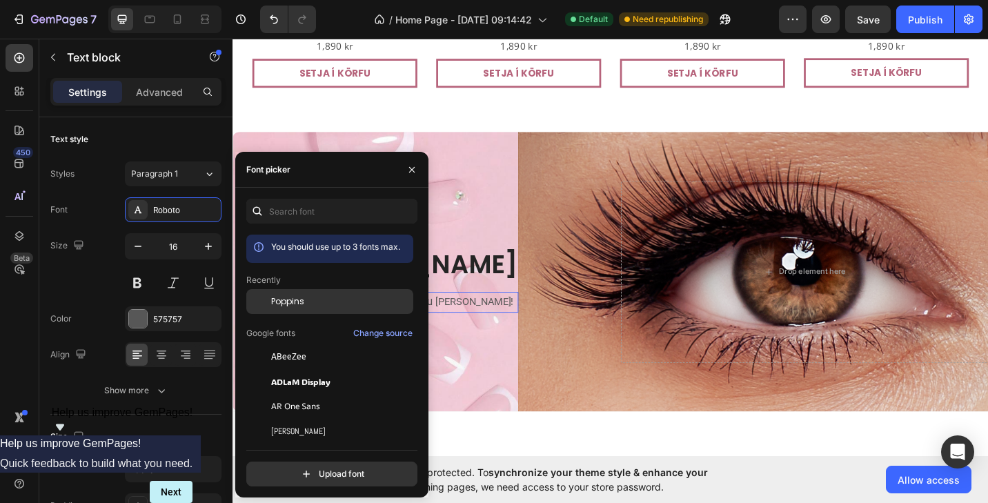
click at [307, 307] on div "Poppins" at bounding box center [340, 301] width 139 height 12
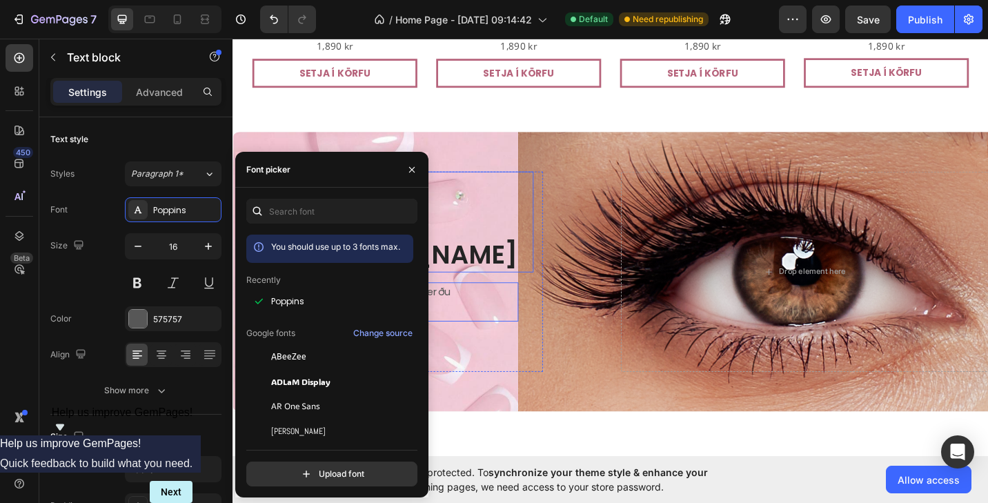
click at [475, 276] on p "Augnhár & [PERSON_NAME]" at bounding box center [434, 240] width 253 height 108
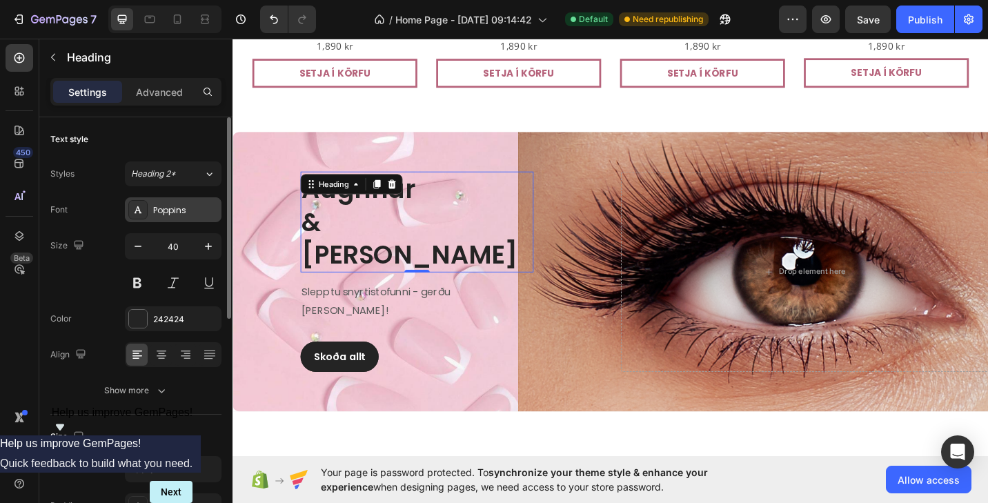
click at [180, 219] on div "Poppins" at bounding box center [173, 209] width 97 height 25
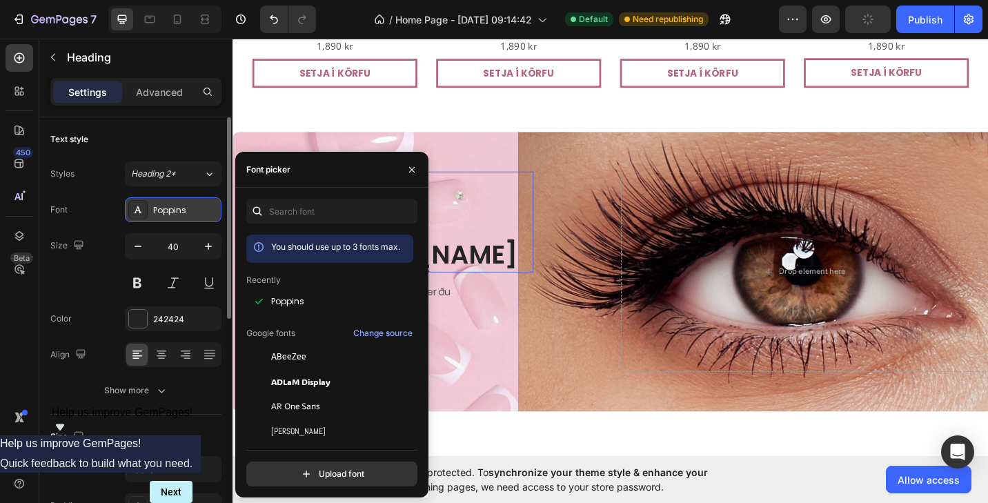
click at [180, 219] on div "Poppins" at bounding box center [173, 209] width 97 height 25
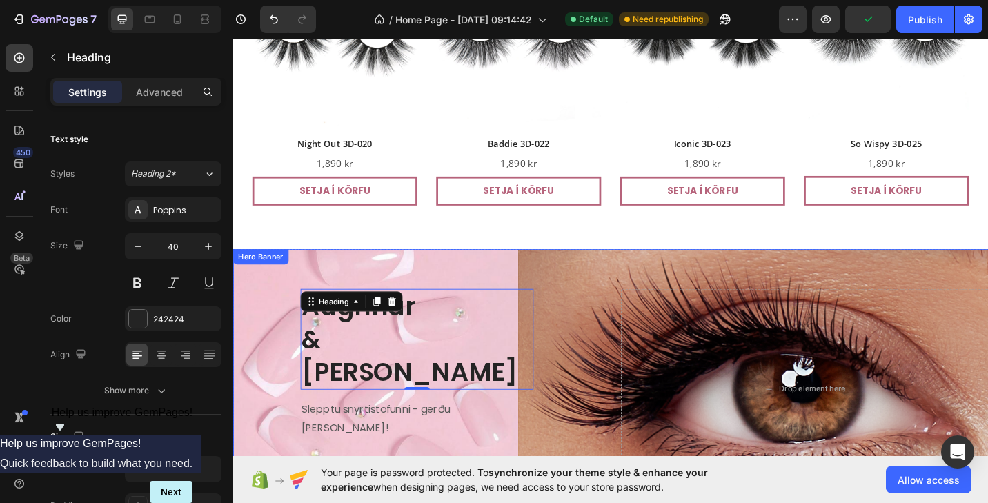
scroll to position [3035, 0]
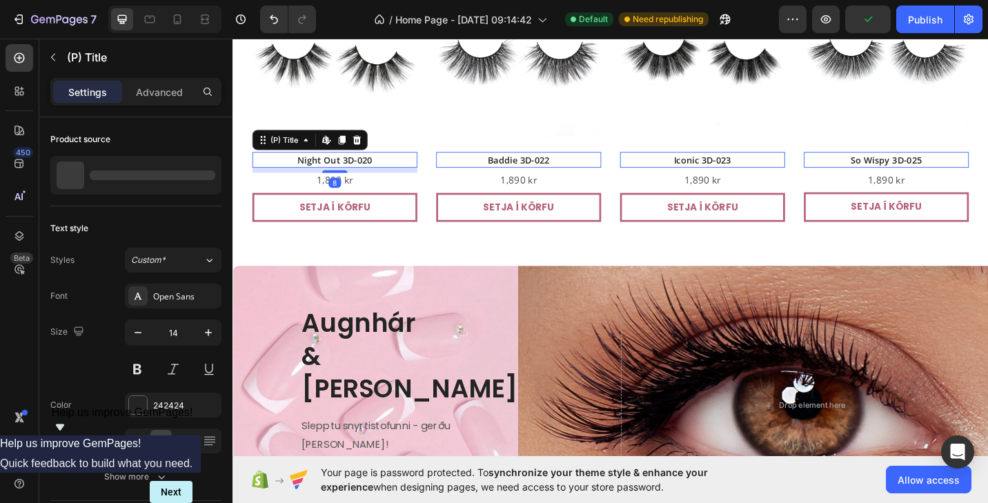
click at [364, 172] on h2 "Night Out 3D-020" at bounding box center [344, 171] width 181 height 17
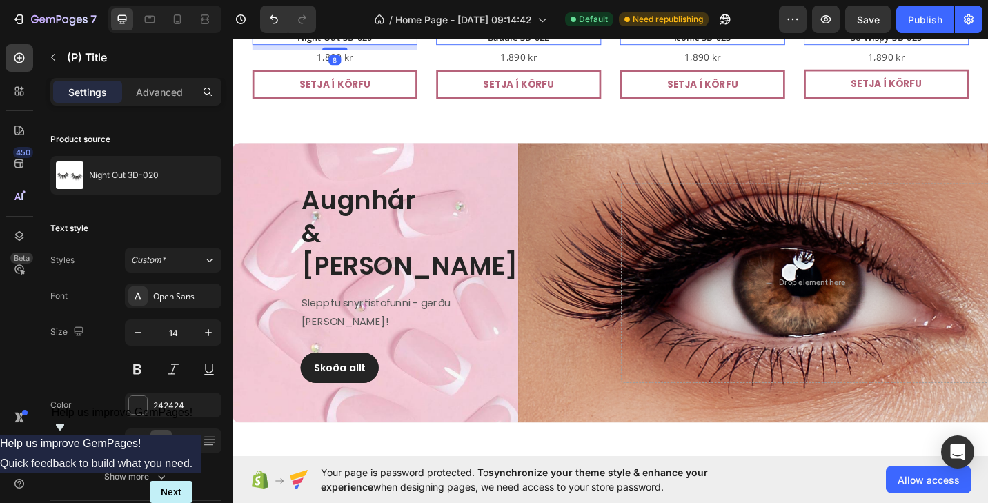
scroll to position [3202, 0]
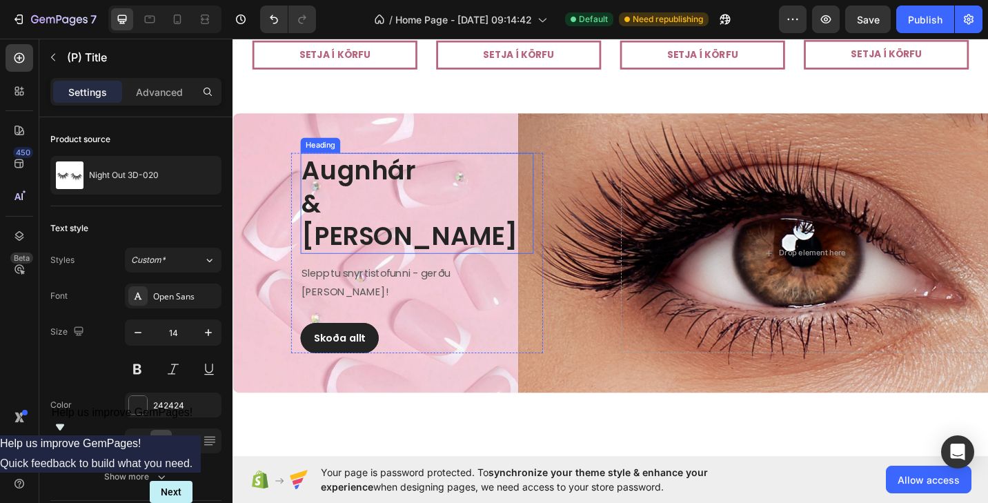
click at [361, 215] on p "Augnhár & [PERSON_NAME]" at bounding box center [434, 220] width 253 height 108
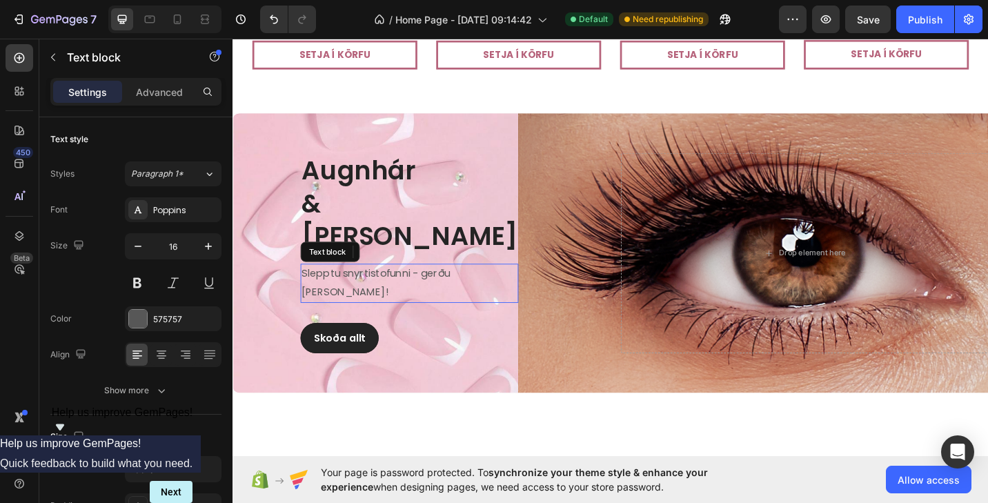
click at [345, 305] on p "Slepptu snyrtistofunni - gerðu [PERSON_NAME]!" at bounding box center [426, 307] width 236 height 40
click at [189, 217] on div "Poppins" at bounding box center [173, 209] width 97 height 25
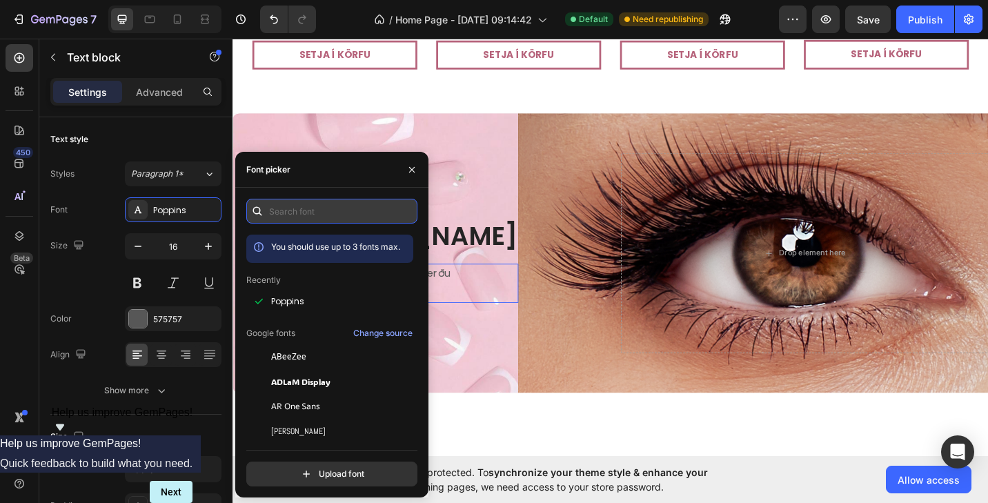
click at [334, 213] on input "text" at bounding box center [331, 211] width 171 height 25
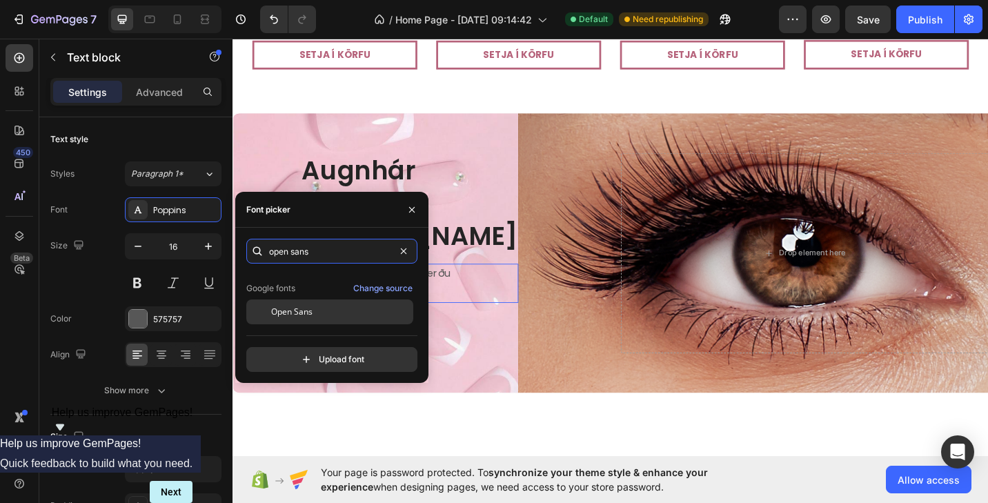
scroll to position [34, 0]
type input "open sans"
click at [321, 313] on div "Open Sans" at bounding box center [340, 312] width 139 height 12
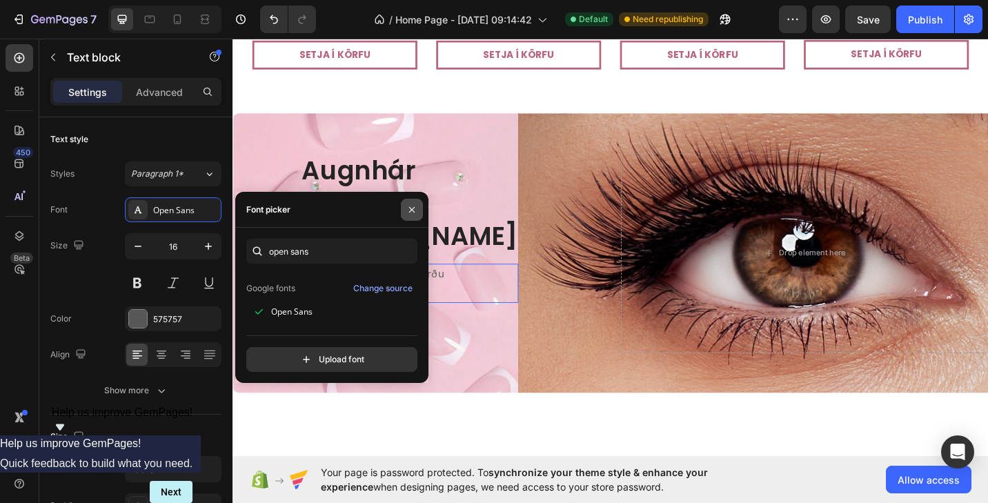
click at [413, 208] on icon "button" at bounding box center [412, 209] width 6 height 6
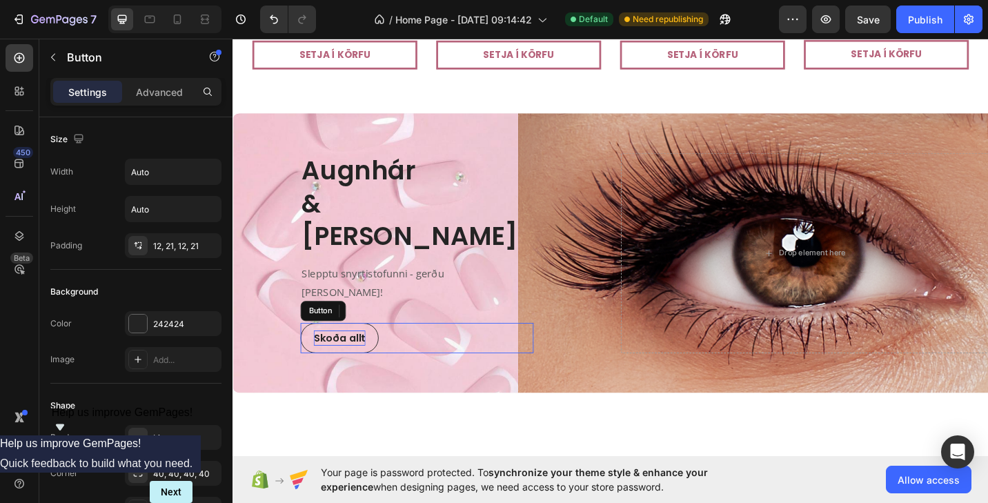
click at [357, 359] on p "Skoða allt" at bounding box center [349, 367] width 57 height 17
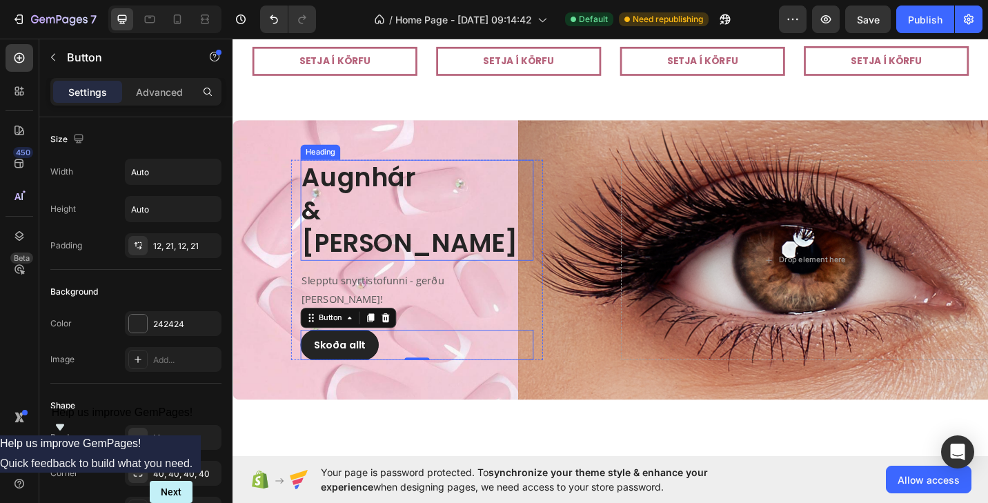
scroll to position [3189, 0]
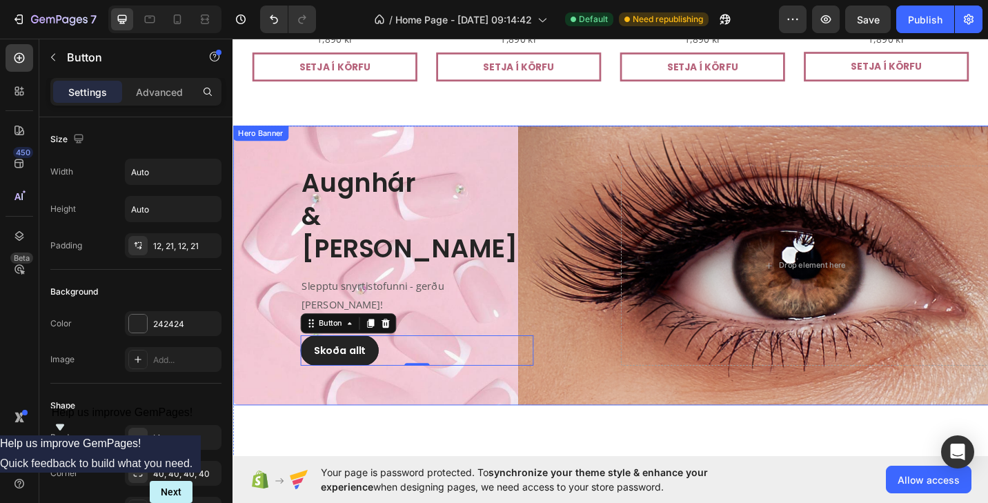
click at [277, 279] on div "Augnhár & [PERSON_NAME] Heading Slepptu snyrtistofunni - gerðu [PERSON_NAME]! T…" at bounding box center [434, 286] width 403 height 219
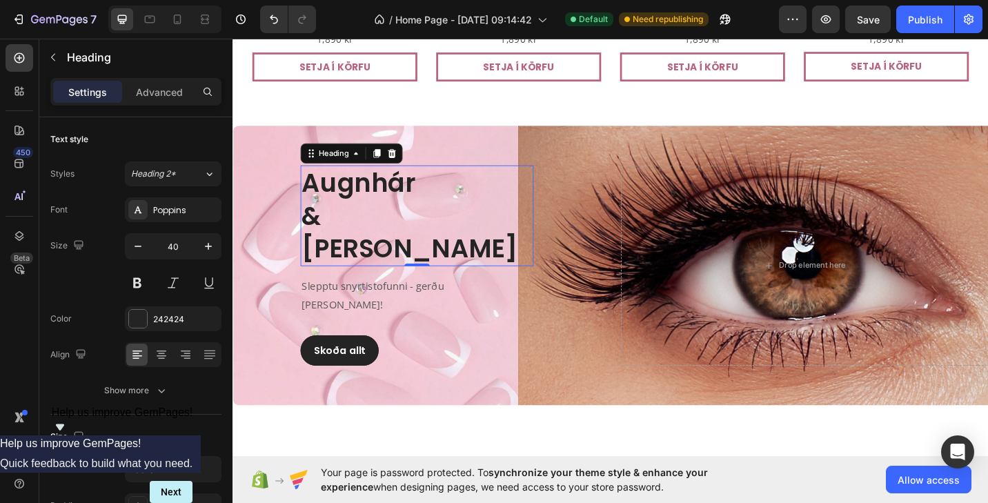
click at [337, 277] on p "Augnhár & [PERSON_NAME]" at bounding box center [434, 233] width 253 height 108
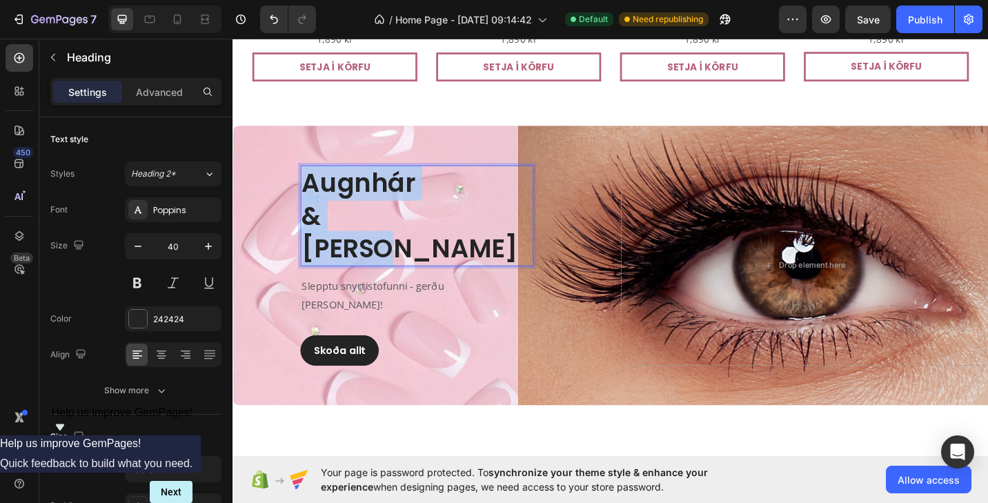
drag, startPoint x: 404, startPoint y: 280, endPoint x: 310, endPoint y: 210, distance: 116.9
click at [310, 210] on p "Augnhár & [PERSON_NAME]" at bounding box center [434, 233] width 253 height 108
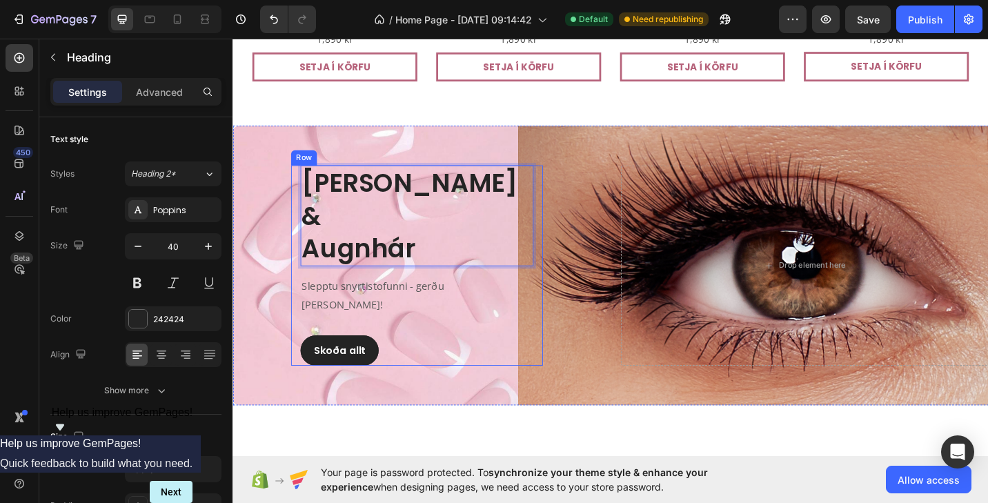
click at [297, 374] on div "[PERSON_NAME] & Augnhár Heading 0 Slepptu snyrtistofunni - gerðu [PERSON_NAME]!…" at bounding box center [434, 286] width 276 height 219
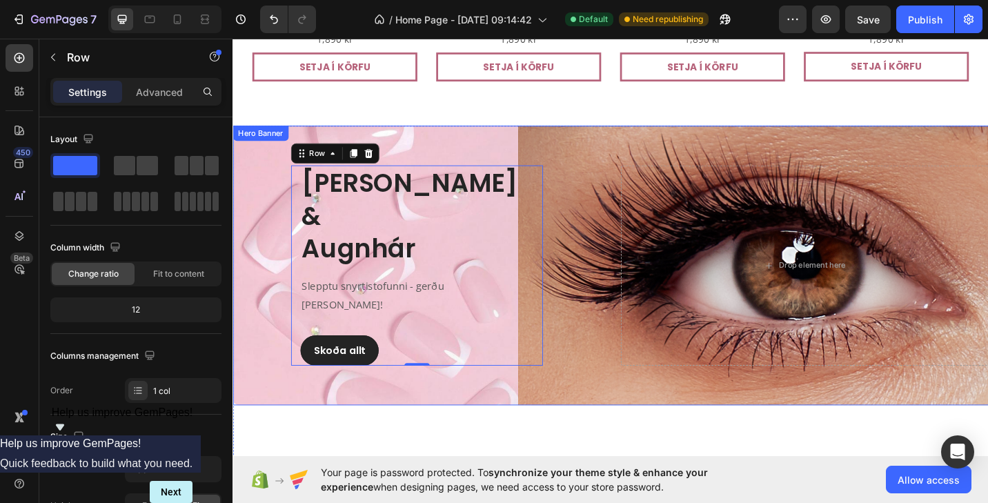
click at [293, 417] on div "Overlay" at bounding box center [647, 287] width 828 height 306
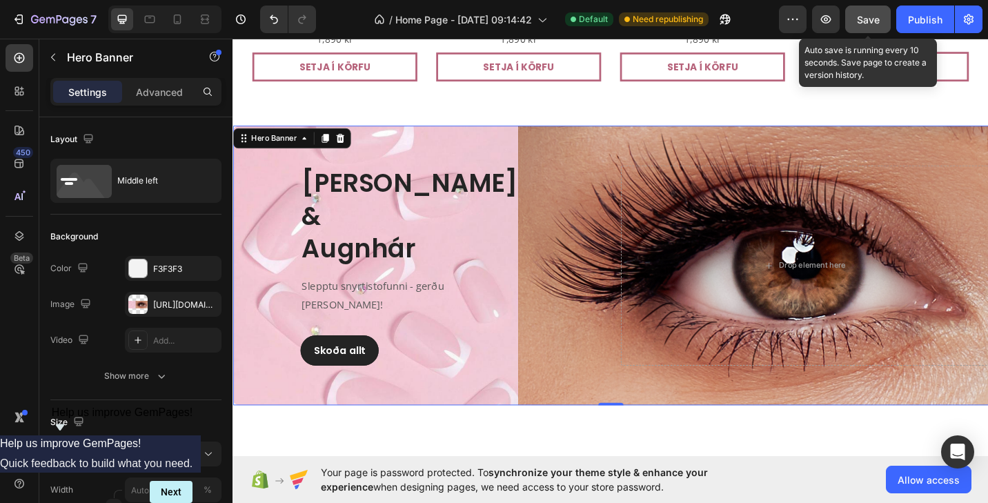
click at [875, 21] on span "Save" at bounding box center [868, 20] width 23 height 12
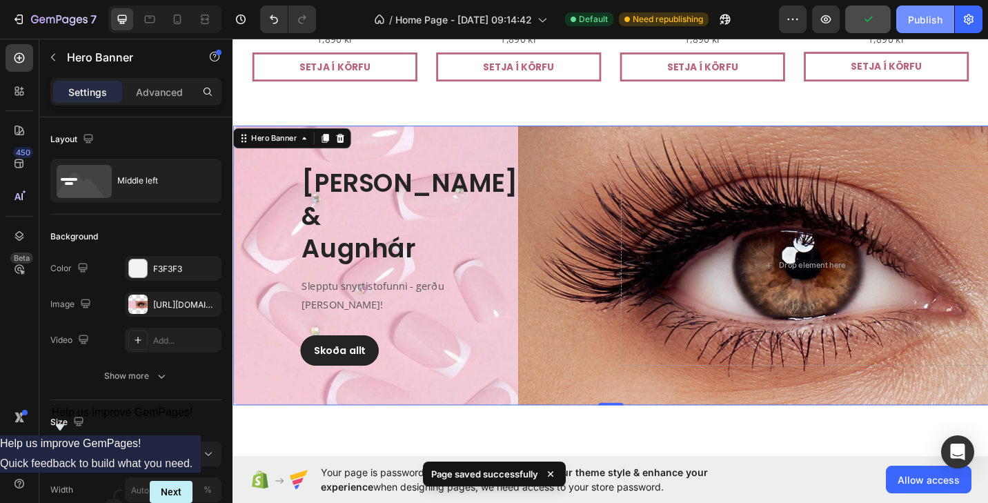
click at [929, 21] on div "Publish" at bounding box center [925, 19] width 35 height 14
click at [747, 159] on div "Overlay" at bounding box center [647, 287] width 828 height 306
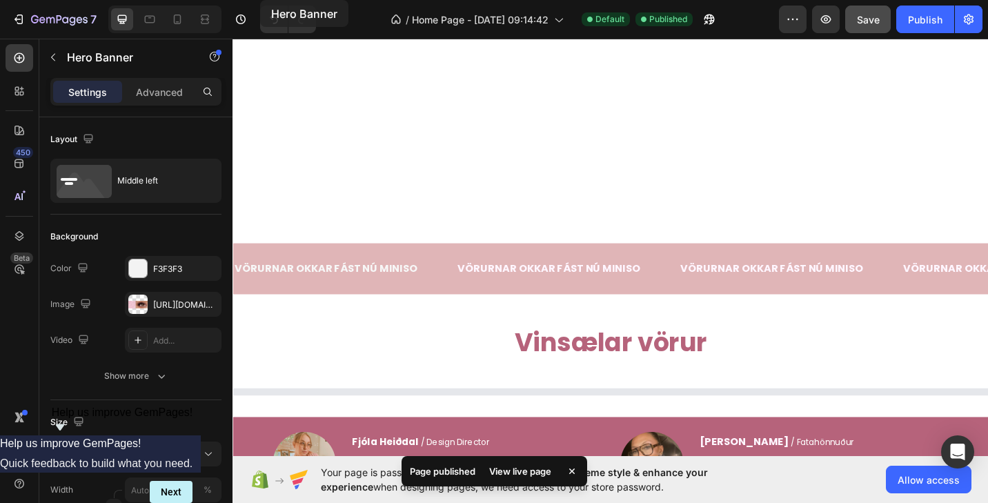
scroll to position [0, 0]
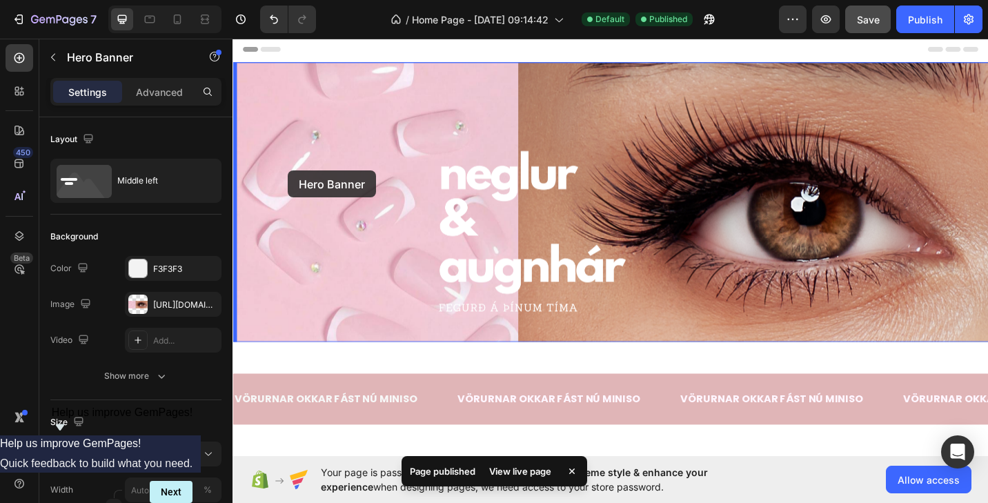
drag, startPoint x: 248, startPoint y: 152, endPoint x: 293, endPoint y: 184, distance: 55.1
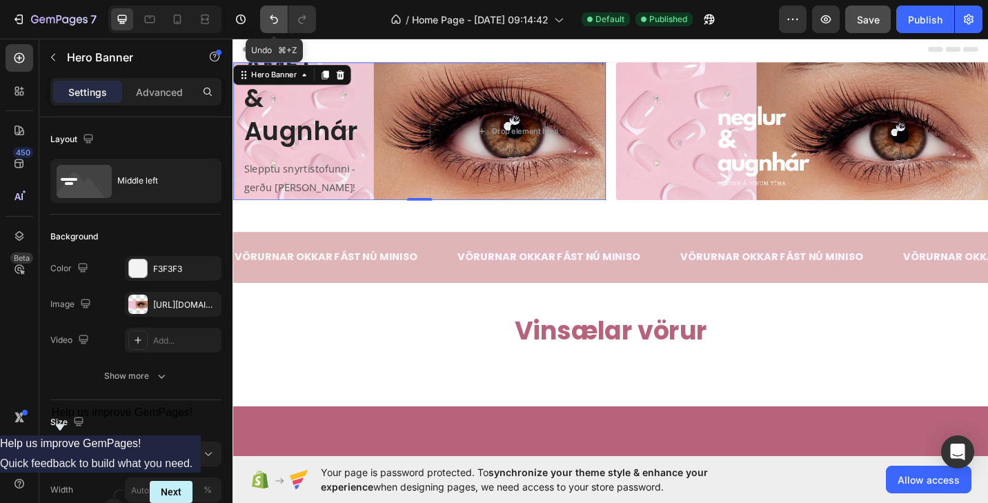
click at [273, 22] on icon "Undo/Redo" at bounding box center [274, 19] width 14 height 14
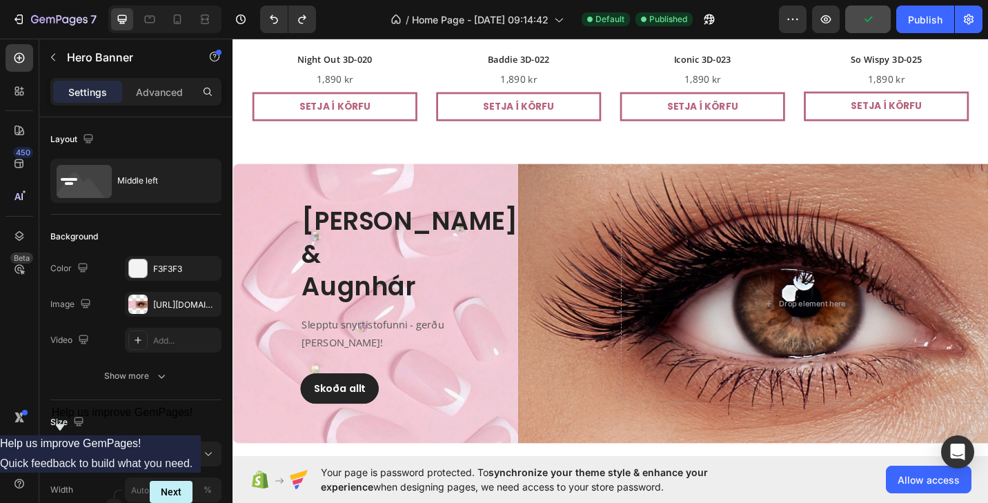
scroll to position [3148, 0]
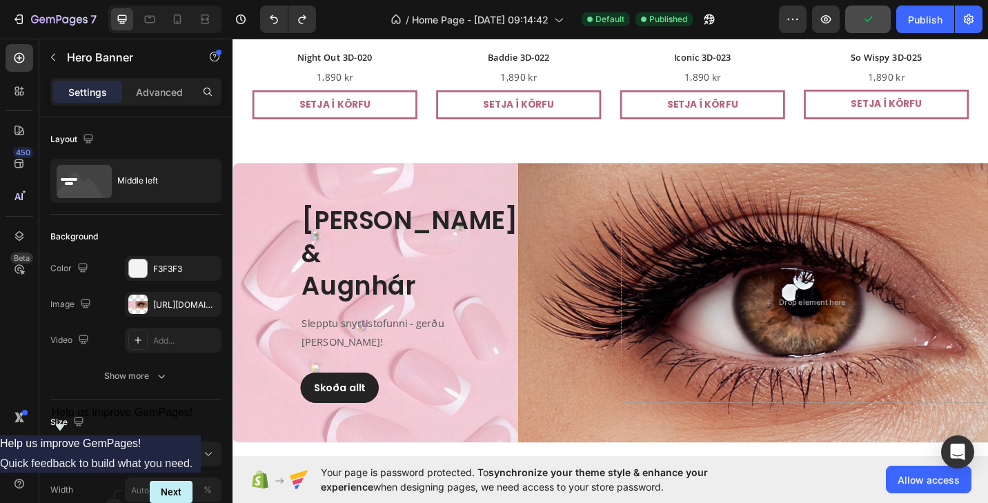
click at [428, 211] on div "Overlay" at bounding box center [647, 328] width 828 height 306
click at [551, 201] on div "Overlay" at bounding box center [647, 328] width 828 height 306
click at [337, 199] on div "Overlay" at bounding box center [647, 328] width 828 height 306
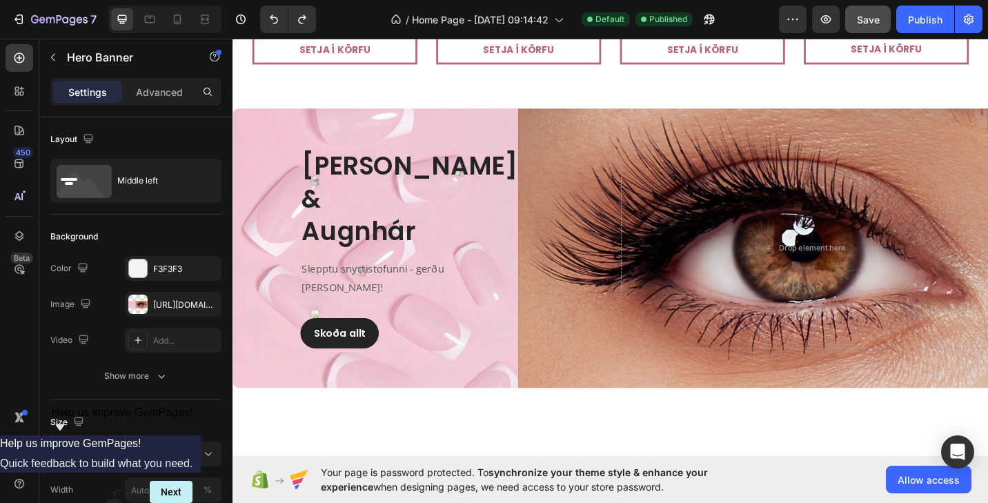
scroll to position [3205, 0]
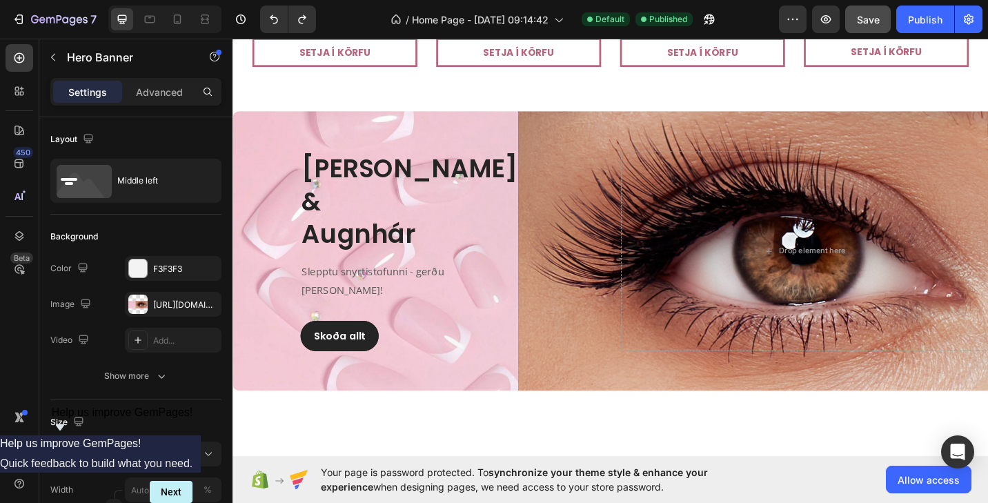
click at [295, 306] on div "[PERSON_NAME] & Augnhár Heading Slepptu snyrtistofunni - gerðu [PERSON_NAME]! T…" at bounding box center [434, 270] width 403 height 219
click at [627, 200] on div "[PERSON_NAME] & Augnhár Heading Slepptu snyrtistofunni - gerðu [PERSON_NAME]! T…" at bounding box center [434, 270] width 403 height 219
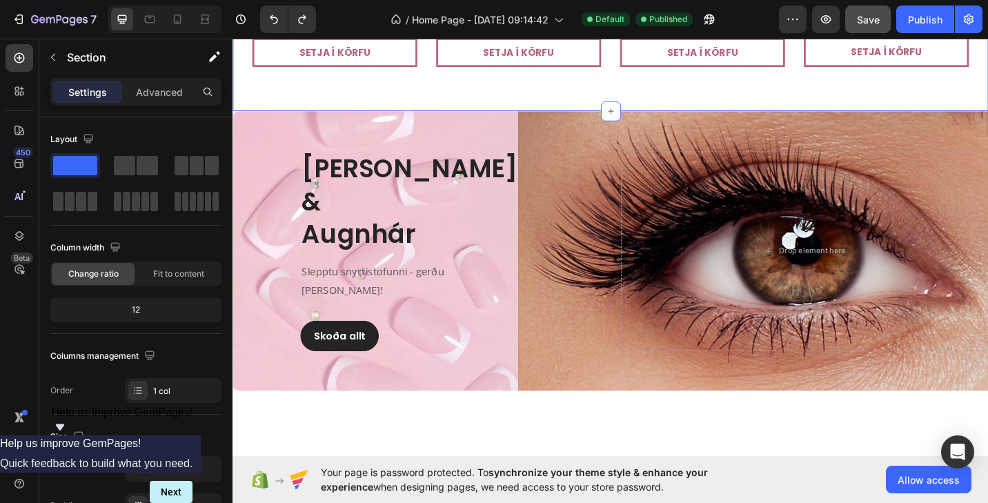
click at [375, 148] on div "Overlay" at bounding box center [647, 271] width 828 height 306
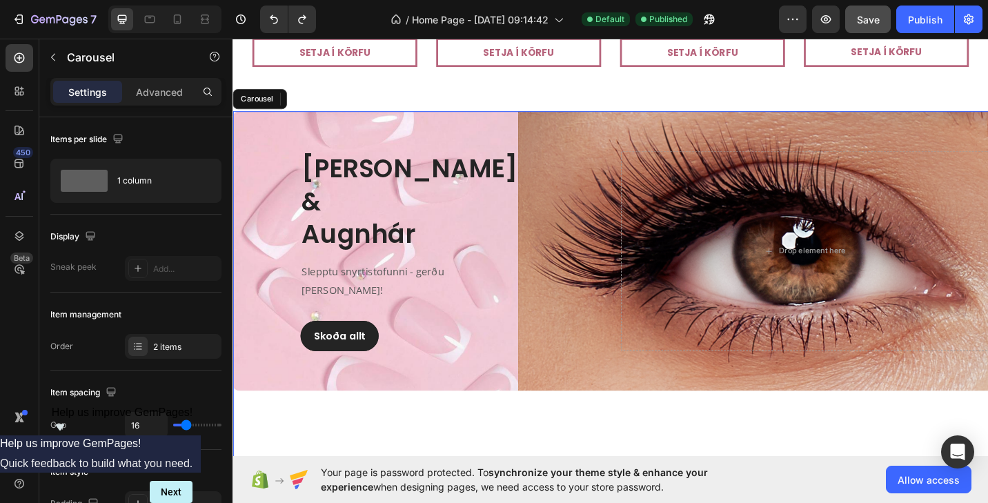
click at [332, 428] on div "[PERSON_NAME] & Augnhár Heading Slepptu snyrtistofunni - gerðu [PERSON_NAME]! T…" at bounding box center [647, 319] width 828 height 402
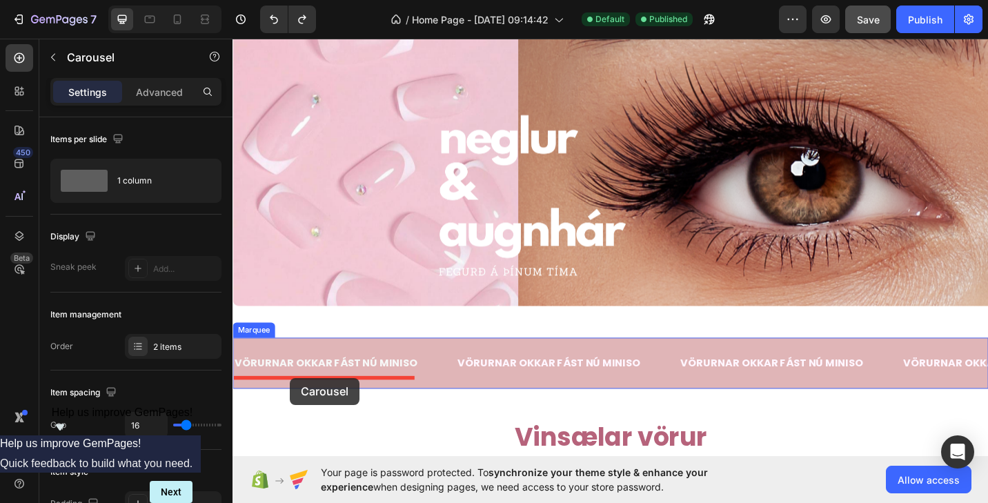
scroll to position [53, 0]
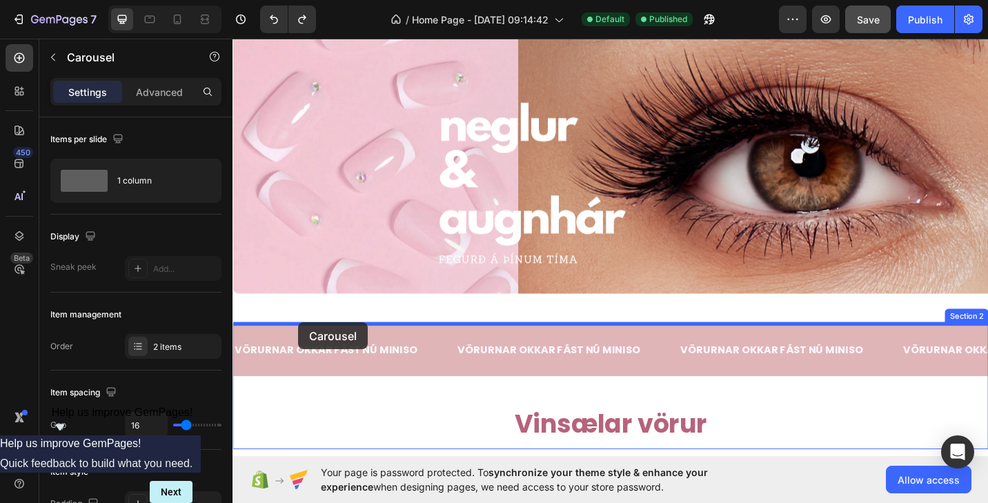
drag, startPoint x: 272, startPoint y: 106, endPoint x: 304, endPoint y: 349, distance: 245.0
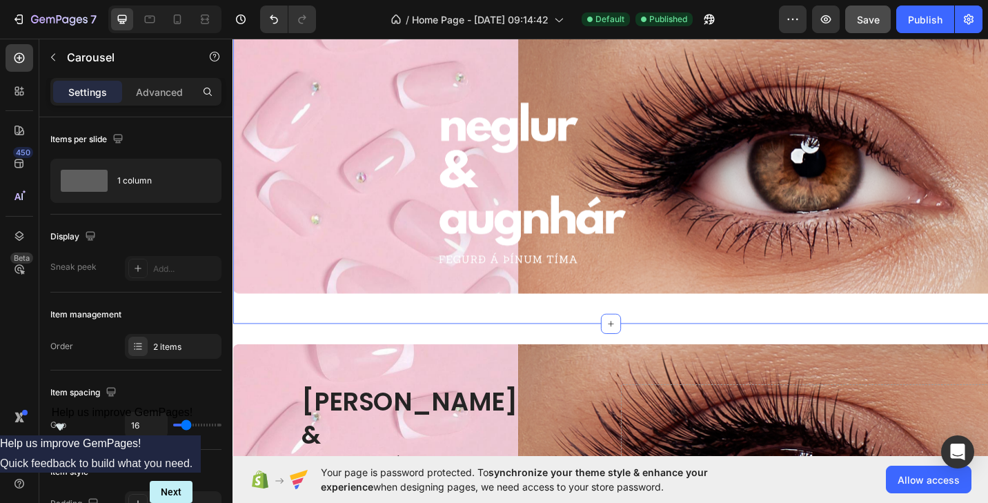
click at [306, 346] on div "Image Carousel Section 1" at bounding box center [647, 181] width 828 height 339
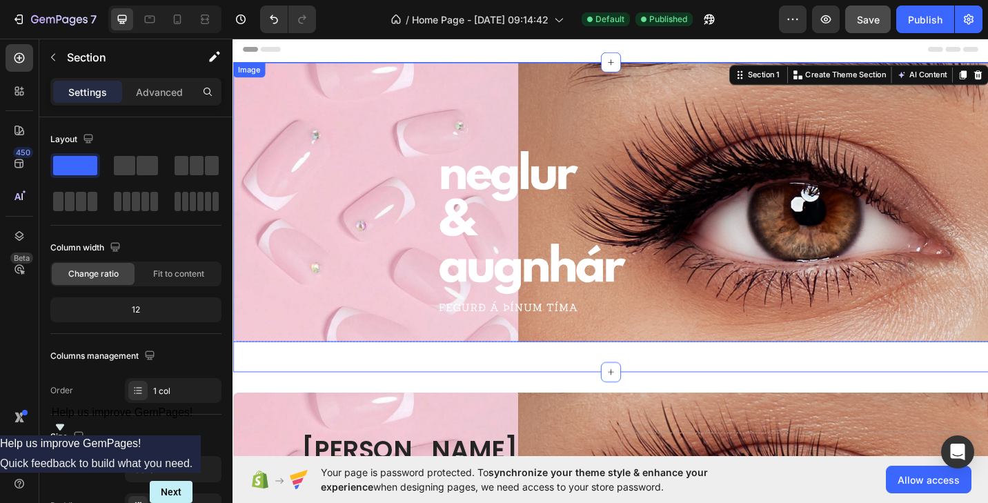
scroll to position [0, 0]
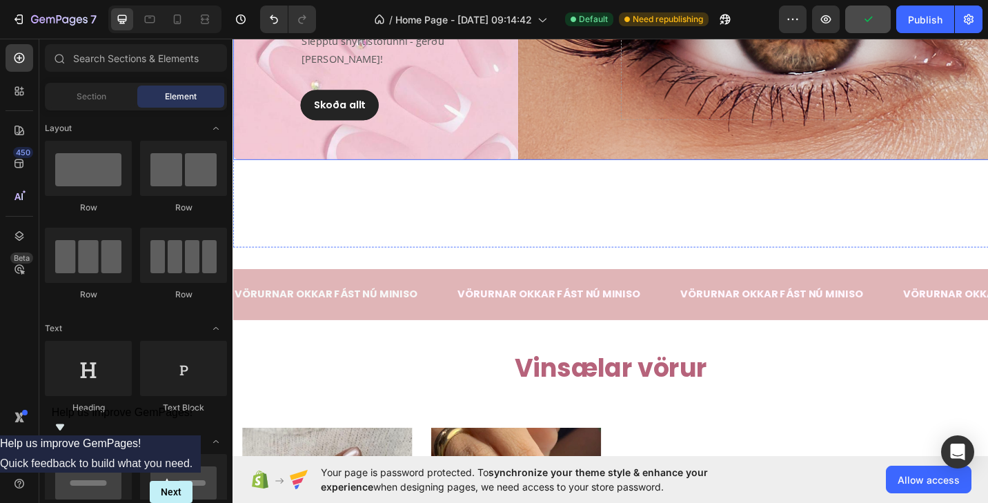
scroll to position [179, 0]
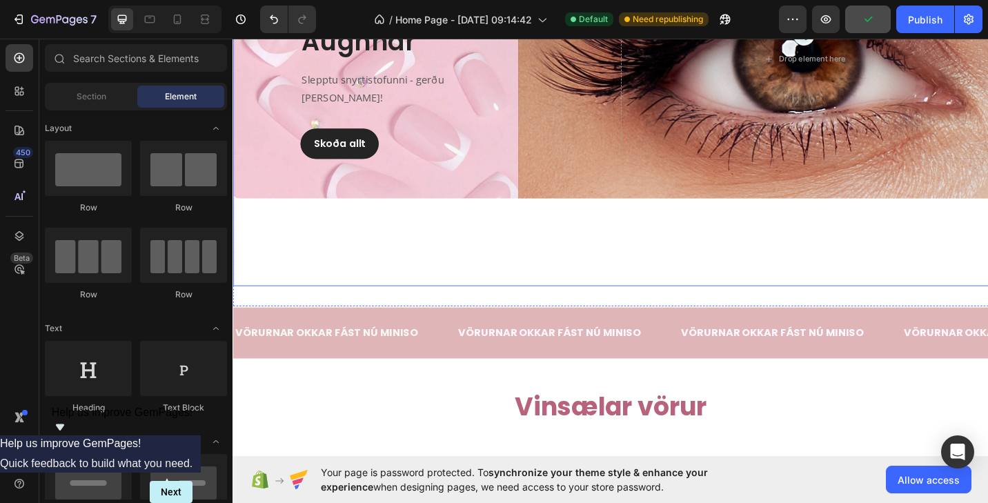
click at [778, 261] on div "[PERSON_NAME] & Augnhár Heading Slepptu snyrtistofunni - gerðu [PERSON_NAME]! T…" at bounding box center [647, 109] width 828 height 402
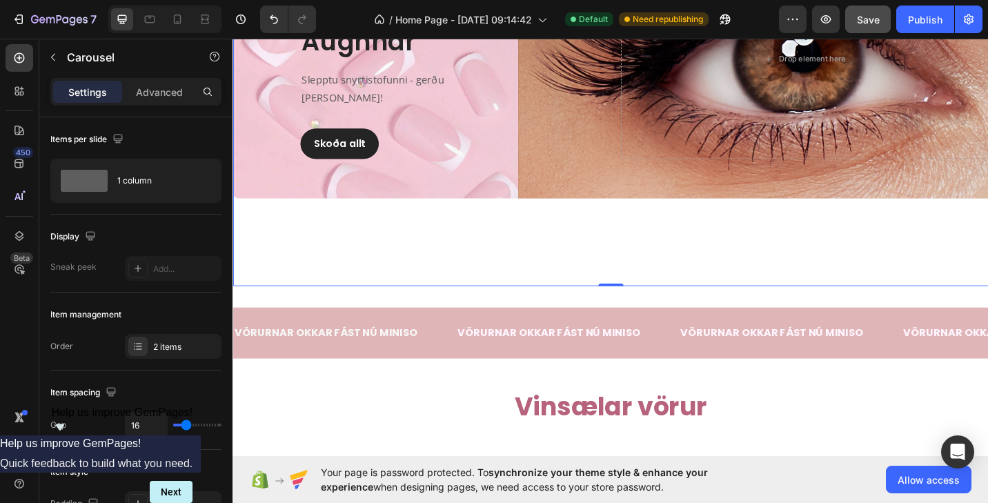
drag, startPoint x: 647, startPoint y: 306, endPoint x: 644, endPoint y: 258, distance: 48.4
click at [644, 258] on div "[PERSON_NAME] & Augnhár Heading Slepptu snyrtistofunni - gerðu [PERSON_NAME]! T…" at bounding box center [647, 109] width 828 height 402
drag, startPoint x: 648, startPoint y: 311, endPoint x: 636, endPoint y: 224, distance: 87.0
click at [636, 224] on div "[PERSON_NAME] & Augnhár Heading Slepptu snyrtistofunni - gerðu [PERSON_NAME]! T…" at bounding box center [647, 109] width 828 height 402
drag, startPoint x: 649, startPoint y: 308, endPoint x: 645, endPoint y: 237, distance: 71.8
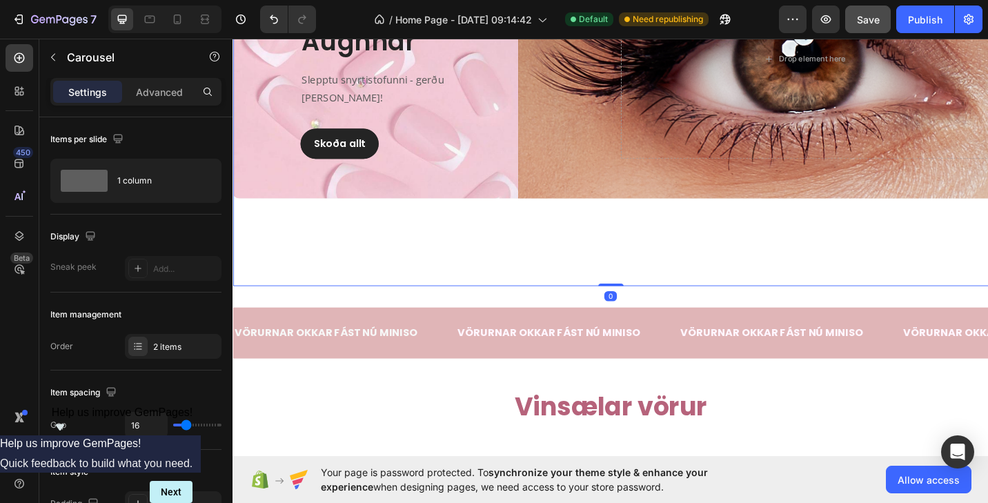
click at [645, 237] on div "[PERSON_NAME] & Augnhár Heading Slepptu snyrtistofunni - gerðu [PERSON_NAME]! T…" at bounding box center [647, 109] width 828 height 402
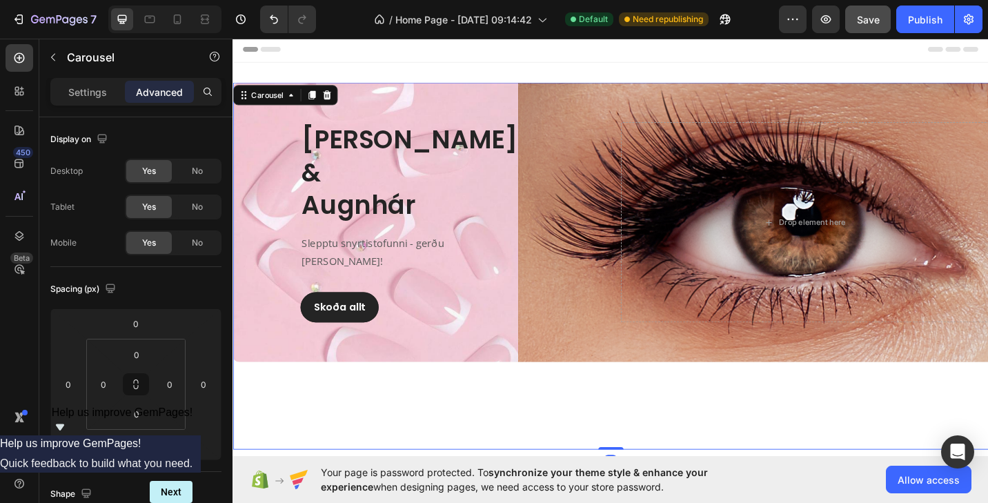
scroll to position [0, 0]
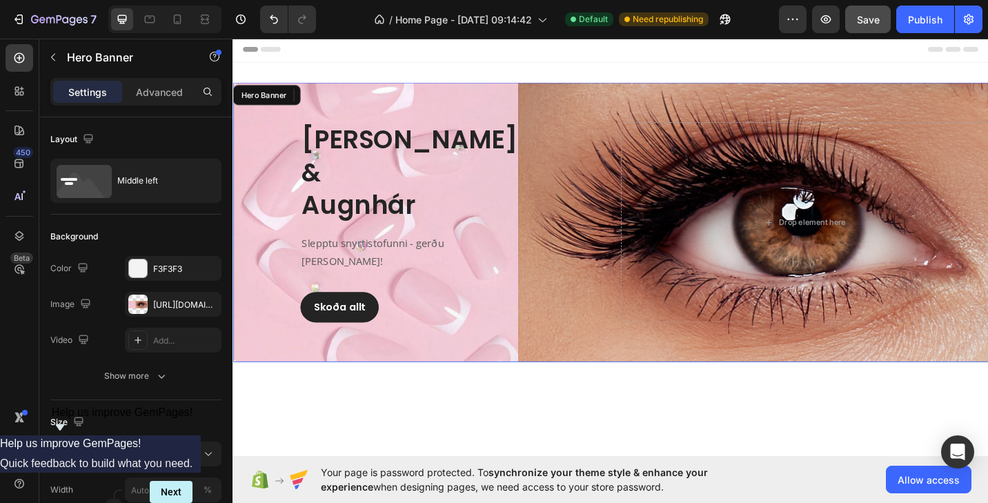
click at [609, 149] on div "[PERSON_NAME] & Augnhár Heading Slepptu snyrtistofunni - gerðu [PERSON_NAME]! T…" at bounding box center [434, 239] width 403 height 219
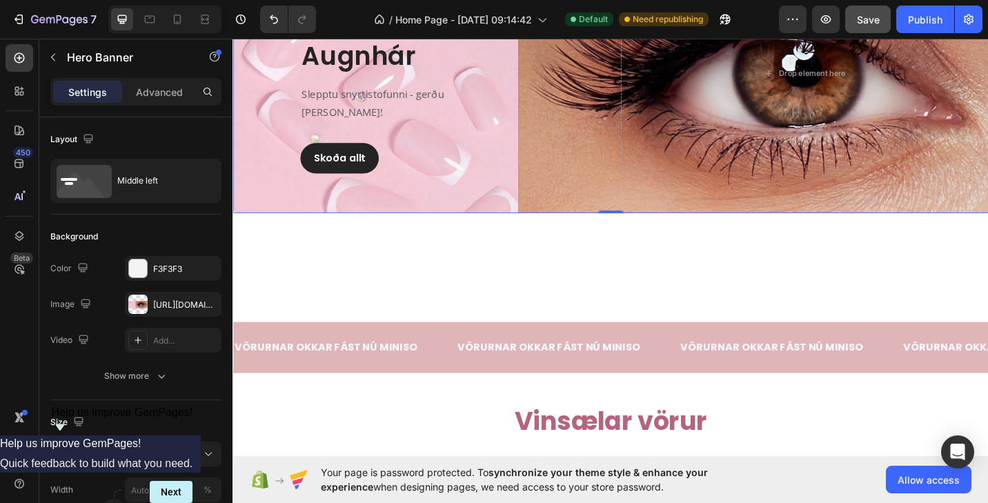
scroll to position [242, 0]
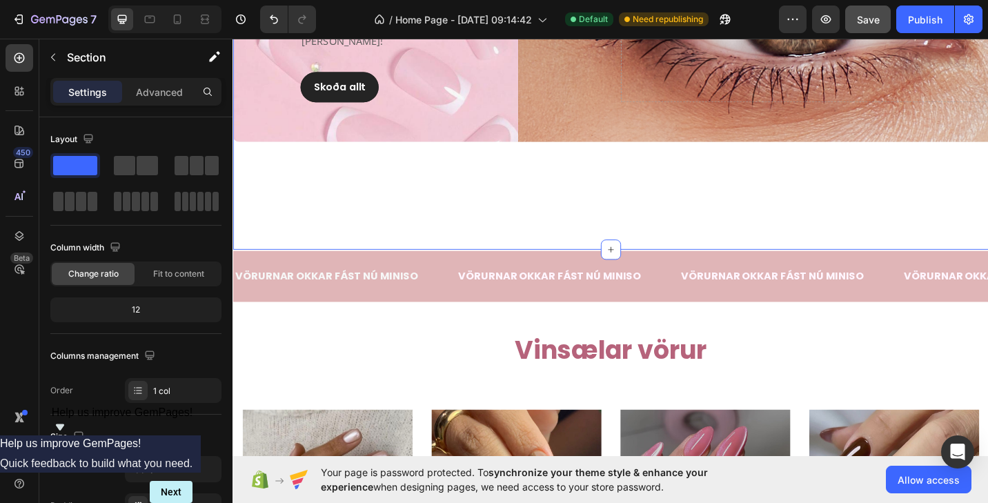
click at [644, 249] on div "[PERSON_NAME] & Augnhár Heading Slepptu snyrtistofunni - gerðu [PERSON_NAME]! T…" at bounding box center [647, 46] width 828 height 446
click at [159, 86] on p "Advanced" at bounding box center [159, 92] width 47 height 14
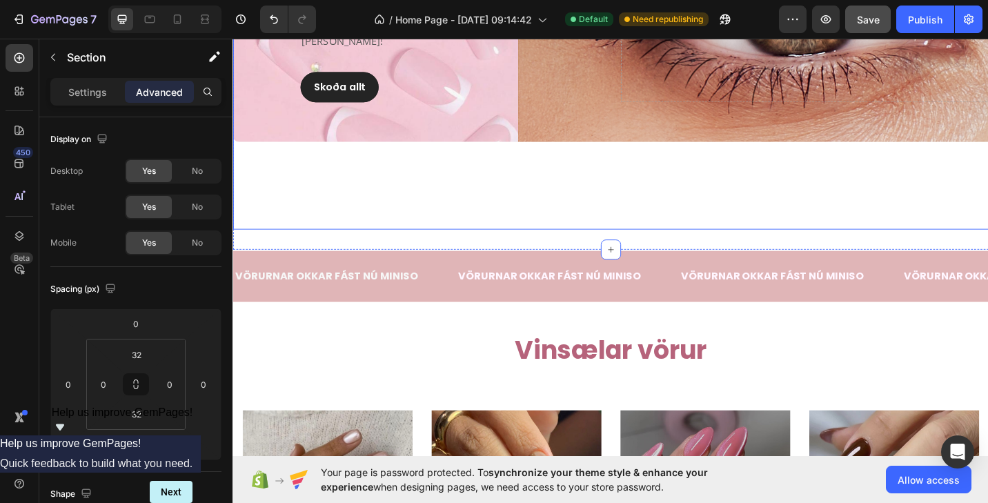
click at [524, 200] on div "[PERSON_NAME] & Augnhár Heading Slepptu snyrtistofunni - gerðu [PERSON_NAME]! T…" at bounding box center [647, 46] width 828 height 402
click at [515, 260] on div "[PERSON_NAME] & Augnhár Heading Slepptu snyrtistofunni - gerðu [PERSON_NAME]! T…" at bounding box center [647, 46] width 828 height 446
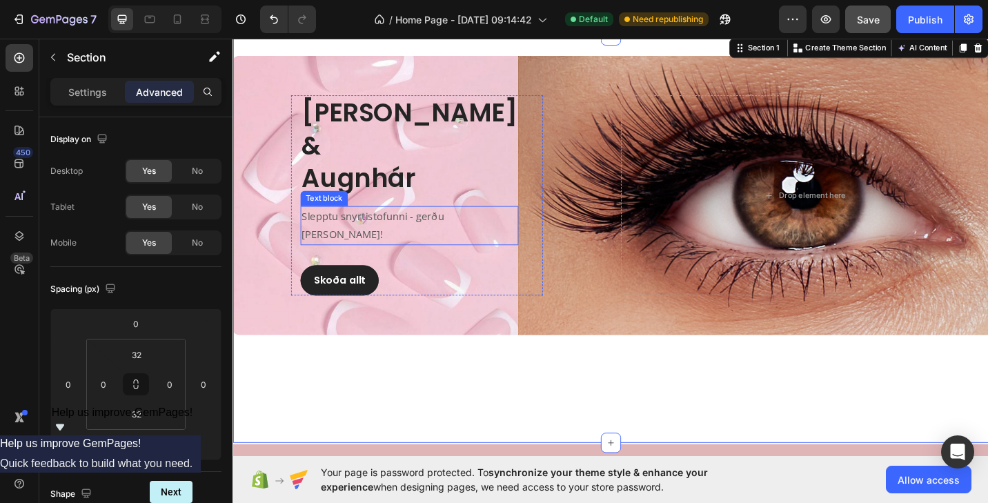
scroll to position [103, 0]
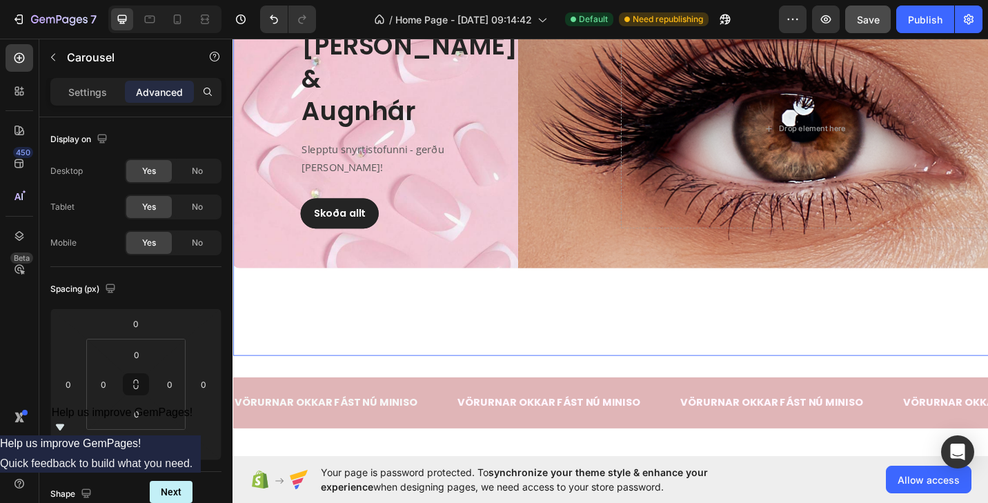
click at [512, 321] on div "[PERSON_NAME] & Augnhár Heading Slepptu snyrtistofunni - gerðu [PERSON_NAME]! T…" at bounding box center [647, 185] width 828 height 402
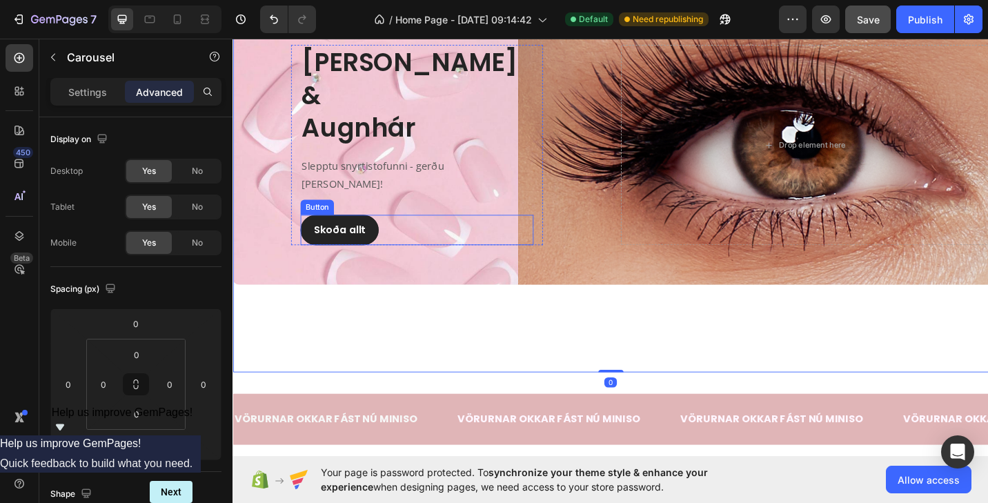
scroll to position [126, 0]
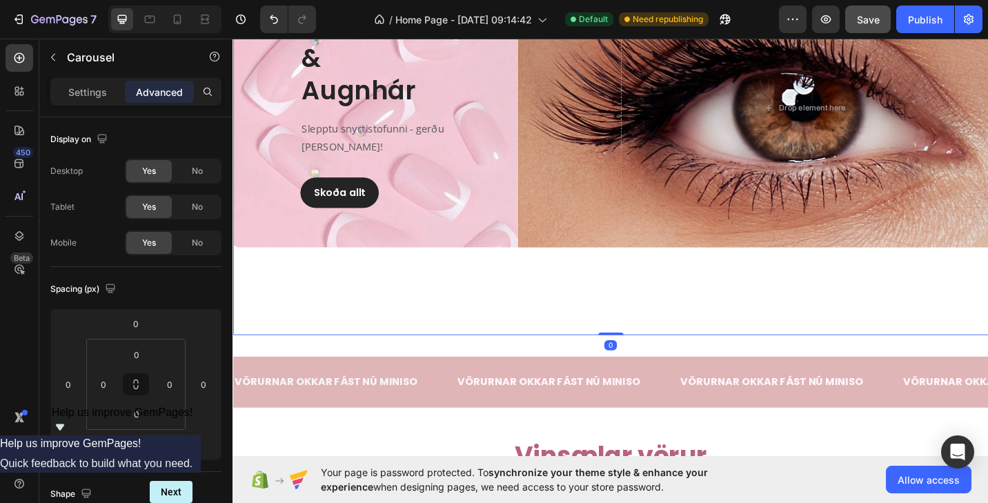
drag, startPoint x: 642, startPoint y: 361, endPoint x: 640, endPoint y: 284, distance: 77.3
click at [640, 284] on div "[PERSON_NAME] & Augnhár Heading Slepptu snyrtistofunni - gerðu [PERSON_NAME]! T…" at bounding box center [647, 162] width 828 height 402
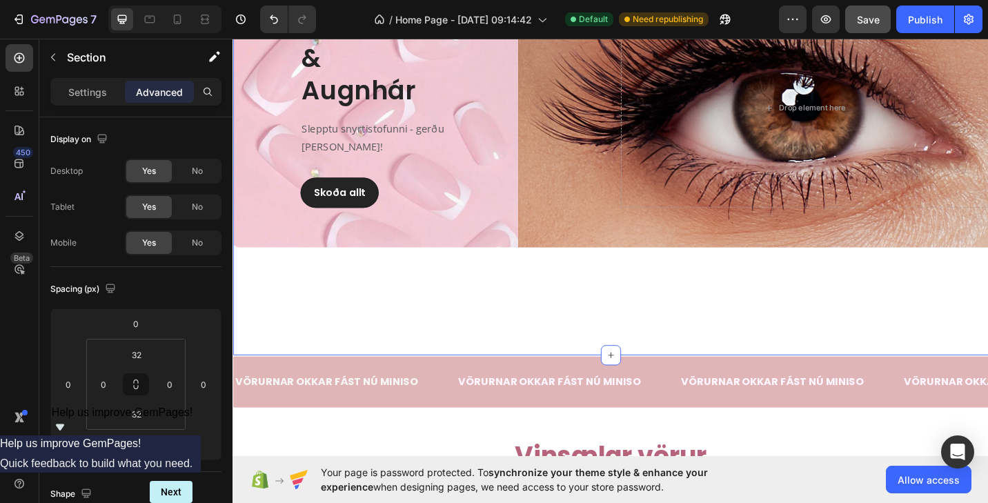
click at [626, 382] on div "[PERSON_NAME] & Augnhár Heading Slepptu snyrtistofunni - gerðu [PERSON_NAME]! T…" at bounding box center [647, 162] width 828 height 446
click at [90, 87] on p "Settings" at bounding box center [87, 92] width 39 height 14
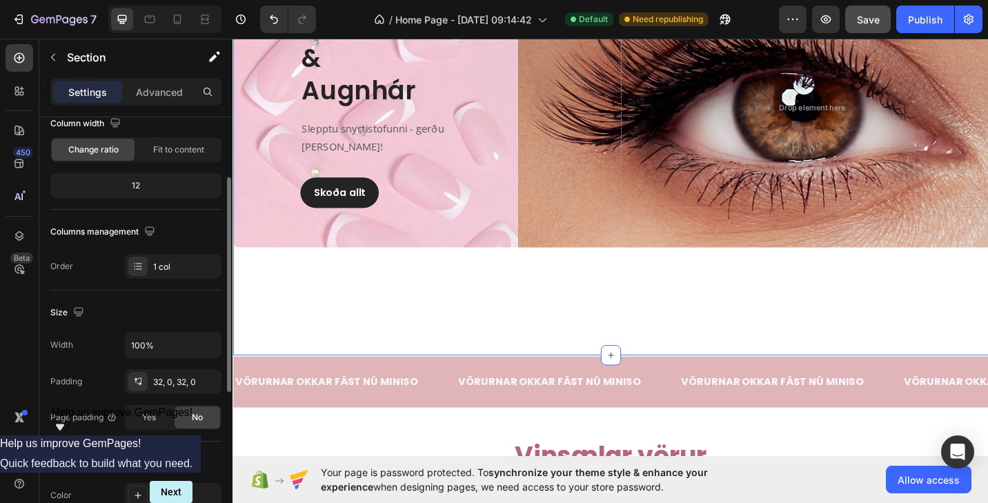
scroll to position [123, 0]
click at [166, 161] on div "Fit to content" at bounding box center [178, 151] width 83 height 22
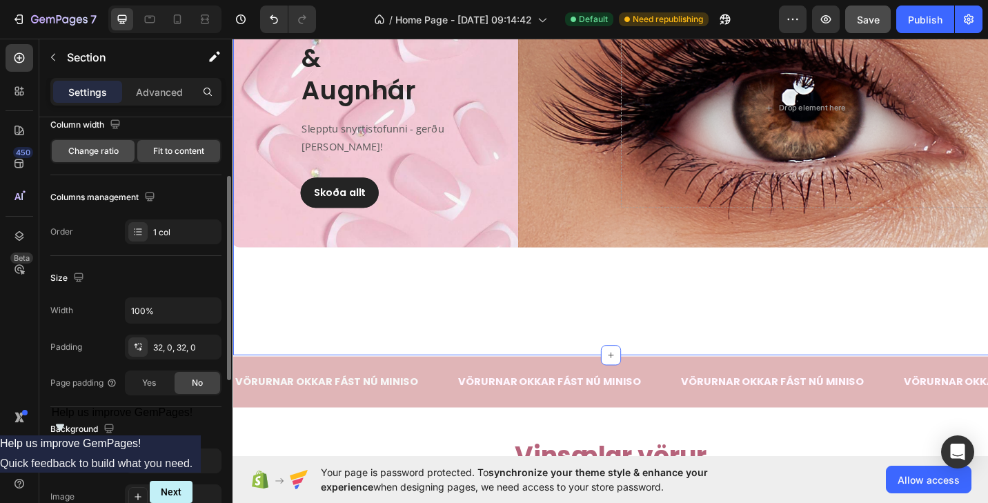
click at [99, 148] on span "Change ratio" at bounding box center [93, 151] width 50 height 12
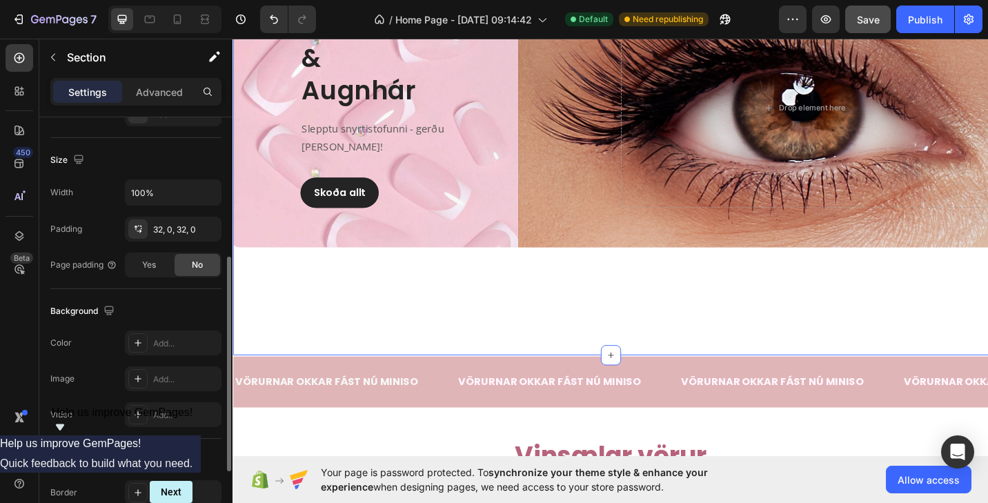
scroll to position [286, 0]
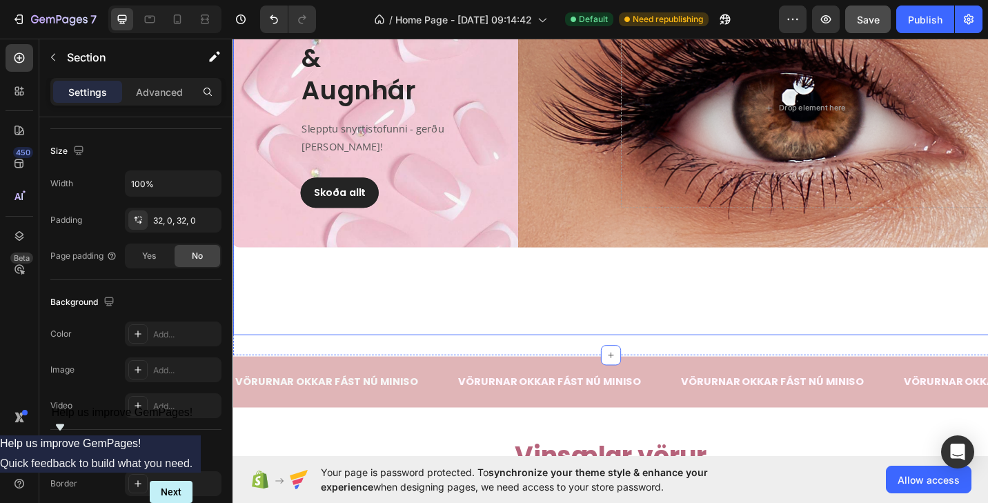
click at [426, 359] on div "[PERSON_NAME] & Augnhár Heading Slepptu snyrtistofunni - gerðu [PERSON_NAME]! T…" at bounding box center [647, 162] width 828 height 402
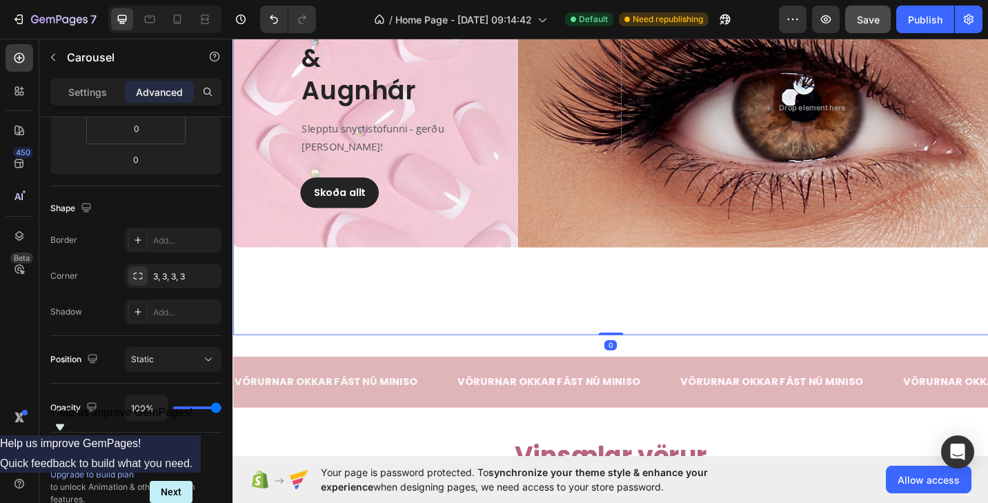
scroll to position [0, 0]
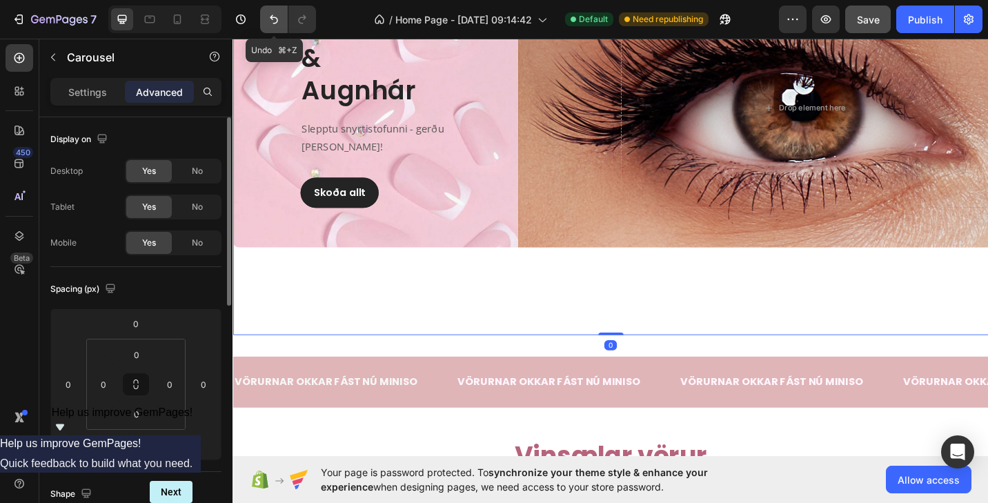
click at [279, 28] on button "Undo/Redo" at bounding box center [274, 20] width 28 height 28
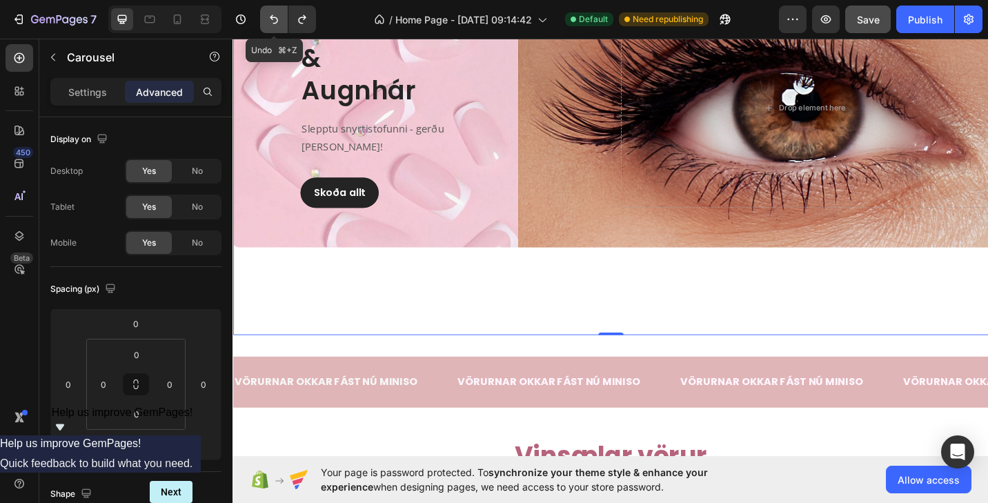
click at [278, 26] on icon "Undo/Redo" at bounding box center [274, 19] width 14 height 14
click at [275, 19] on icon "Undo/Redo" at bounding box center [274, 19] width 14 height 14
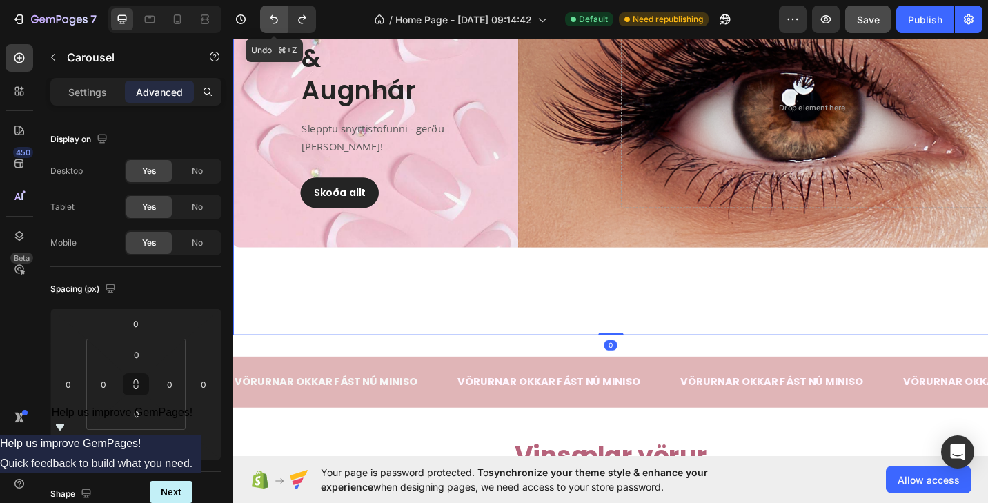
click at [275, 19] on icon "Undo/Redo" at bounding box center [274, 19] width 14 height 14
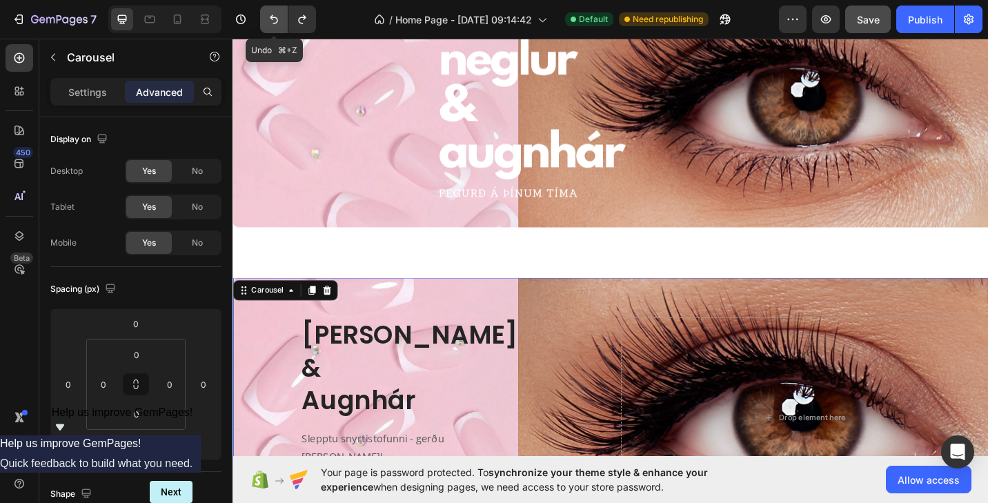
click at [275, 19] on icon "Undo/Redo" at bounding box center [274, 19] width 14 height 14
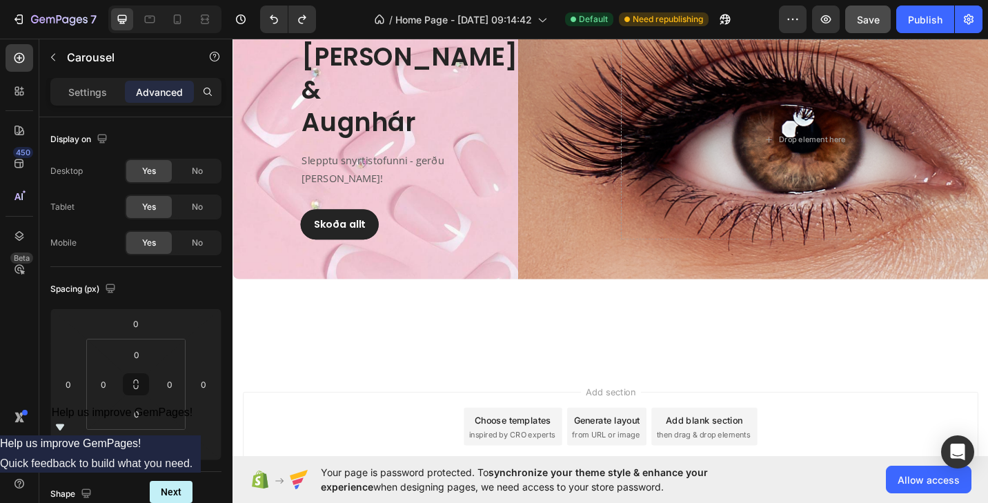
scroll to position [4186, 0]
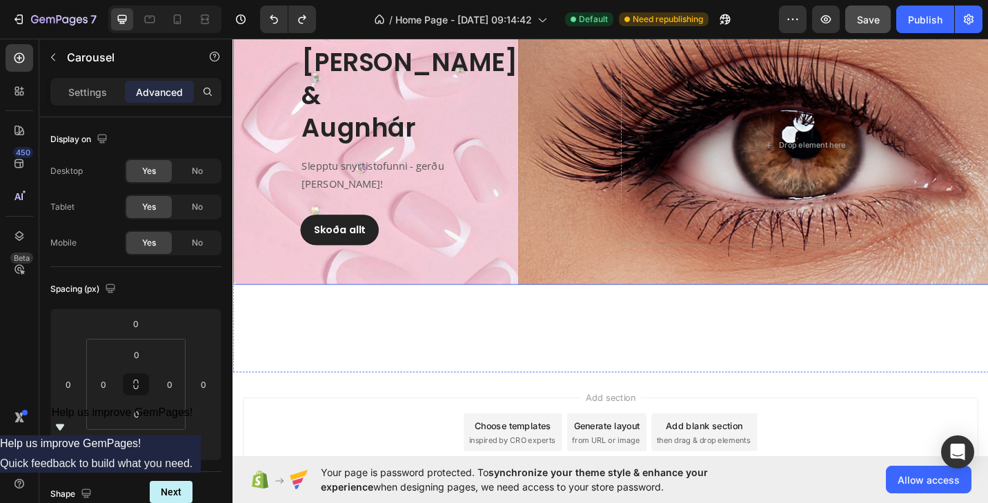
click at [495, 296] on div "Overlay" at bounding box center [647, 155] width 828 height 306
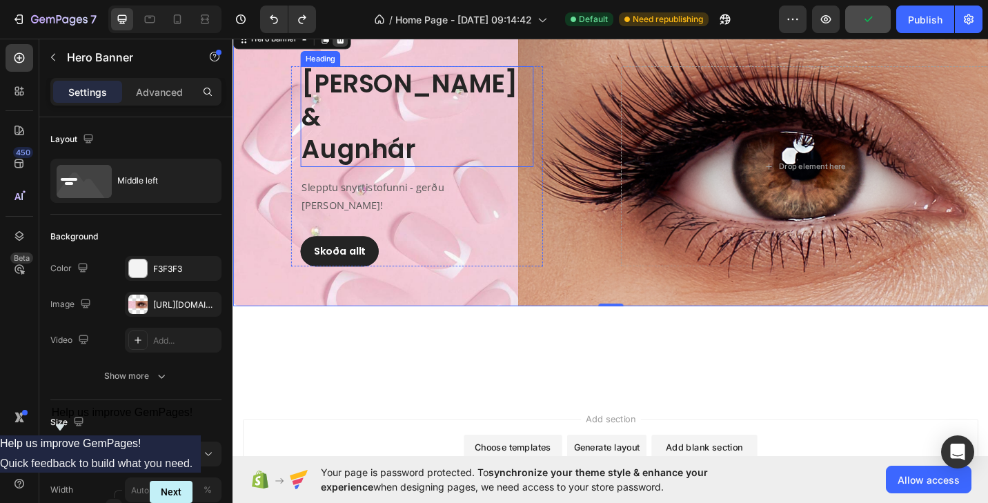
scroll to position [4090, 0]
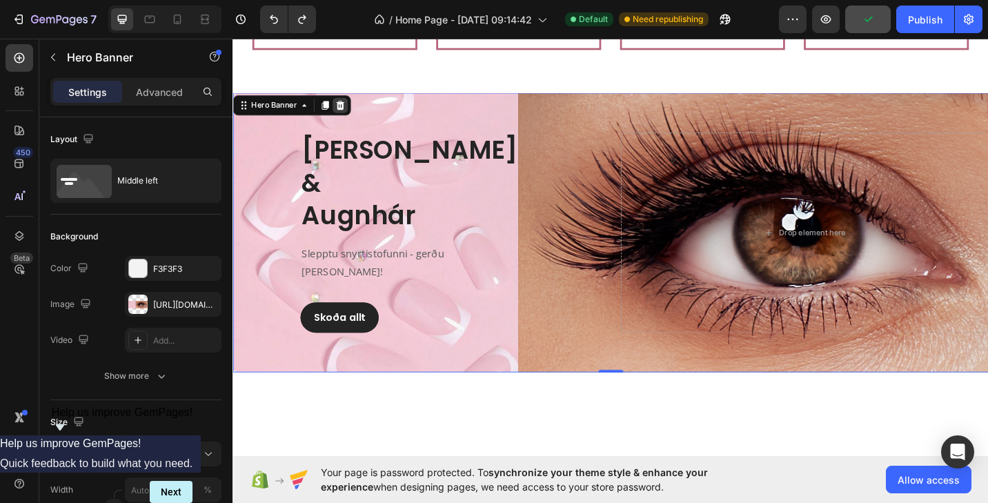
click at [352, 116] on icon at bounding box center [350, 112] width 9 height 10
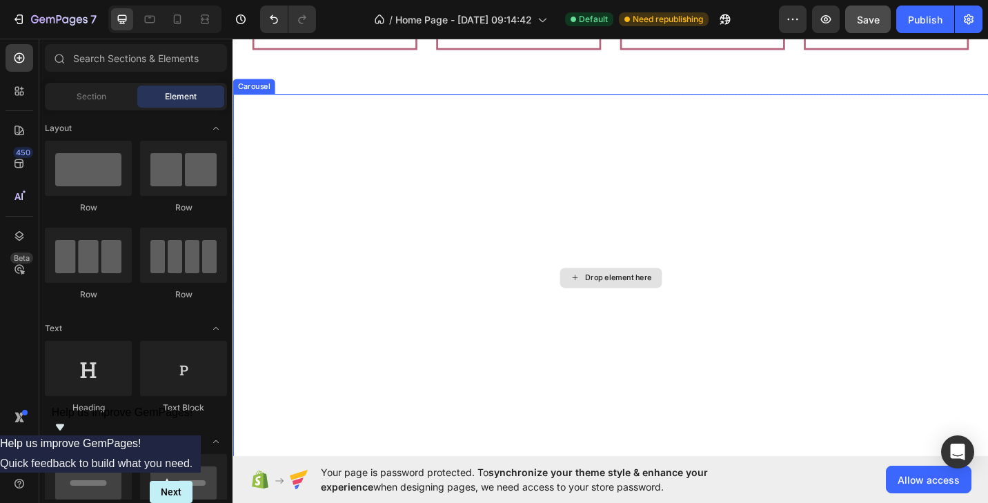
click at [371, 229] on div "Drop element here" at bounding box center [647, 300] width 828 height 402
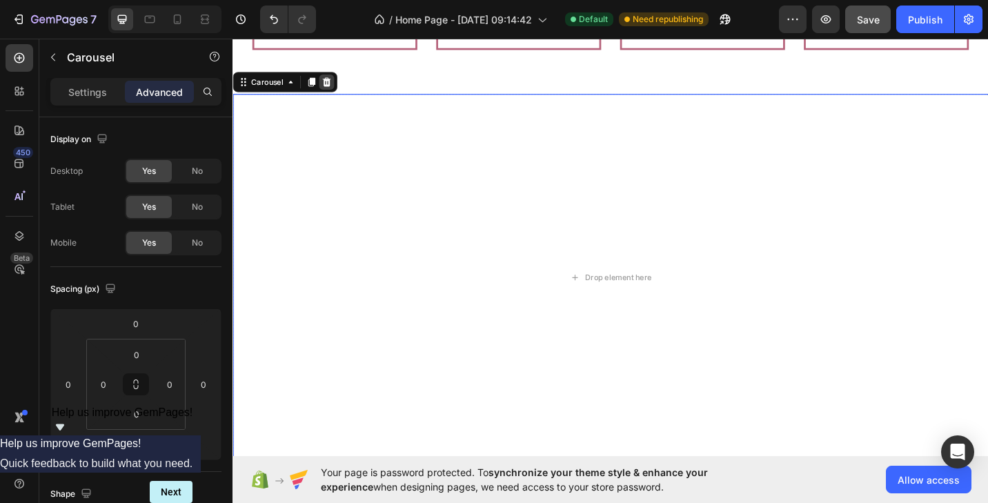
click at [334, 89] on icon at bounding box center [335, 86] width 9 height 10
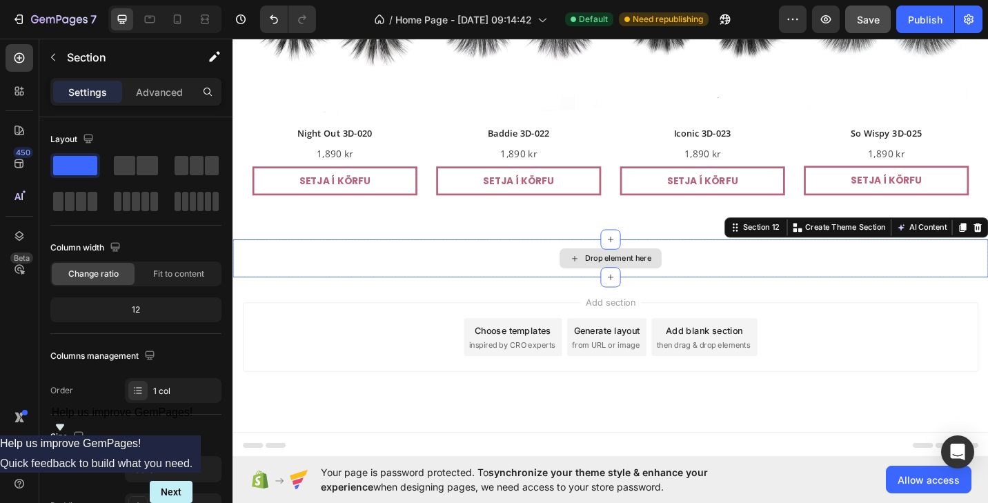
click at [356, 259] on div "Drop element here" at bounding box center [647, 279] width 828 height 41
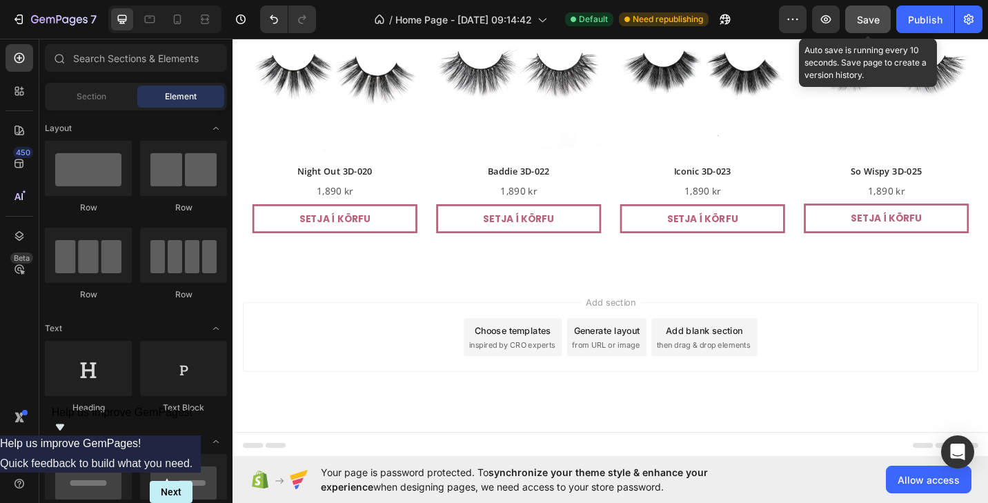
click at [871, 27] on button "Save" at bounding box center [868, 20] width 46 height 28
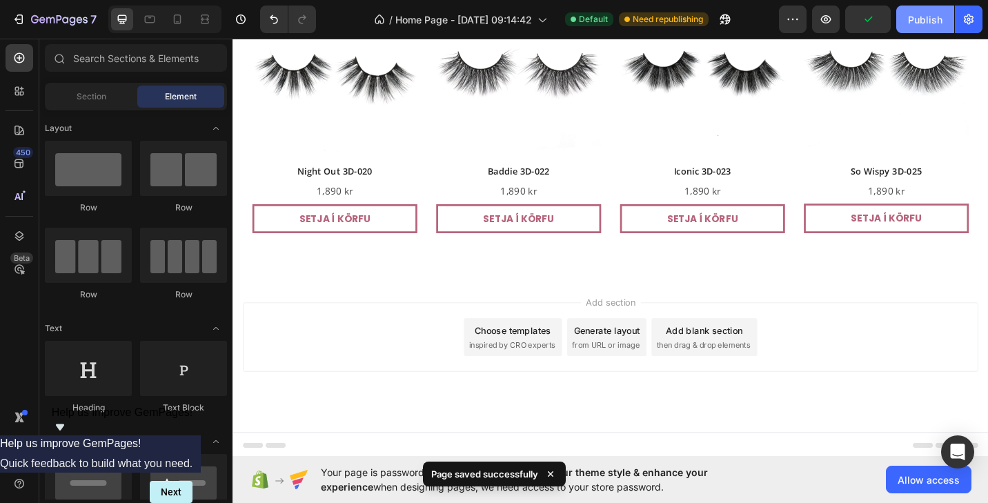
click at [911, 26] on div "Publish" at bounding box center [925, 19] width 35 height 14
